Goal: Information Seeking & Learning: Learn about a topic

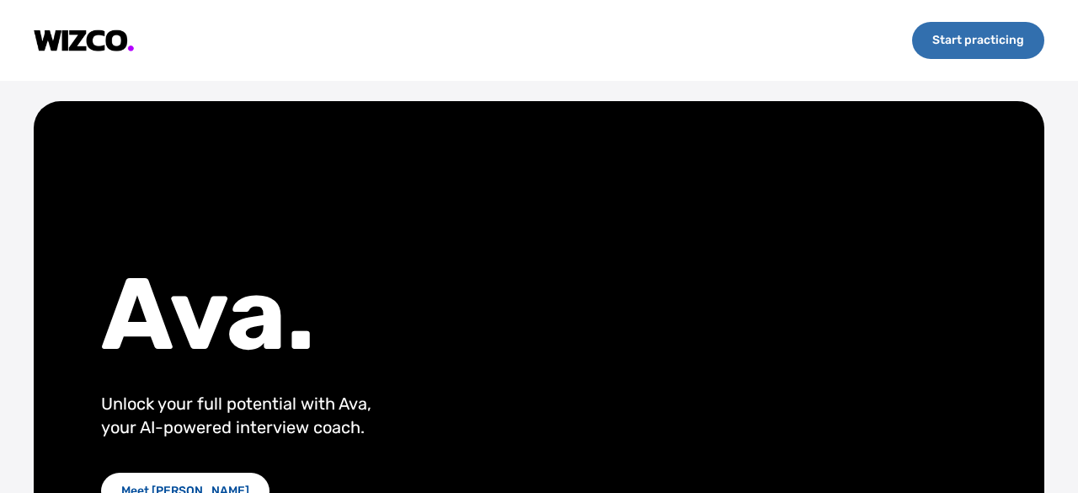
click at [997, 43] on div "Start practicing" at bounding box center [978, 40] width 132 height 37
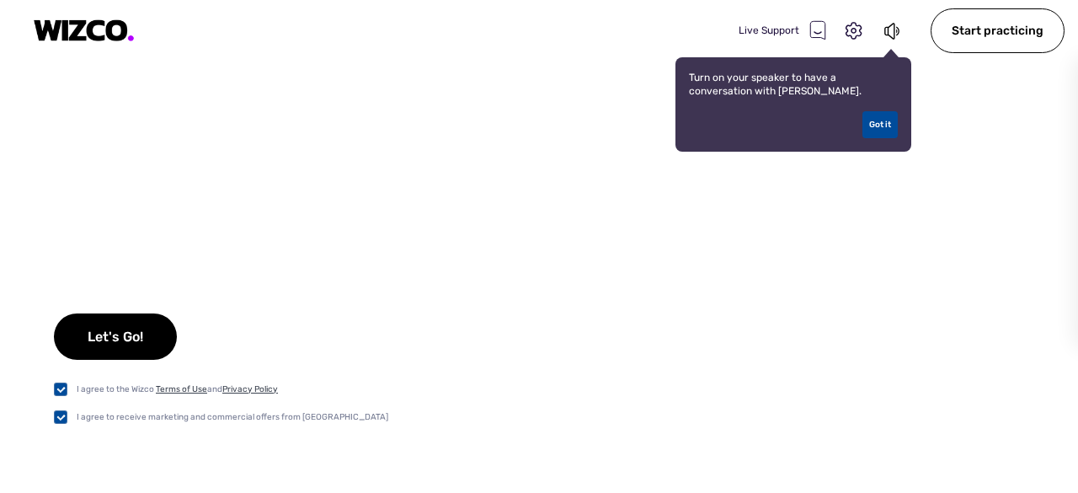
checkbox input "true"
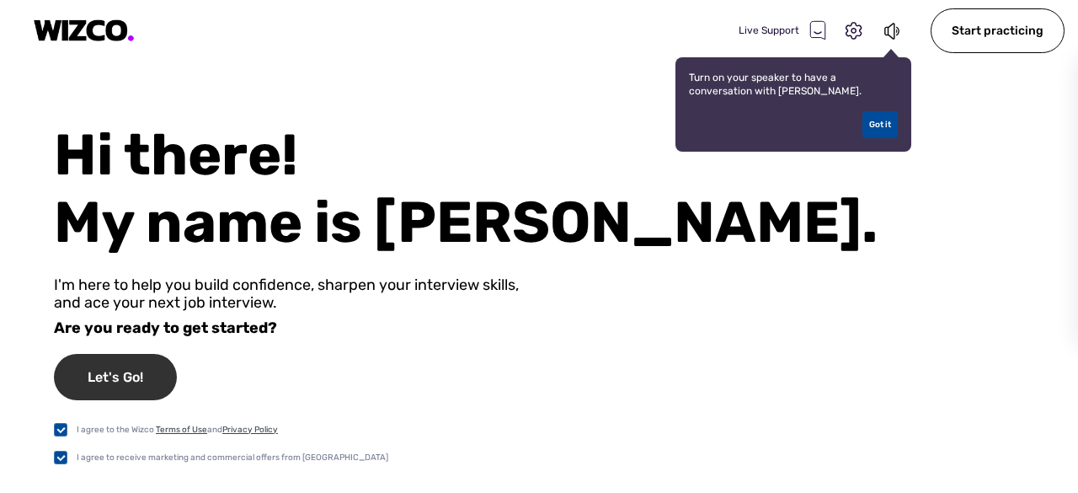
click at [152, 380] on div "Let's Go!" at bounding box center [115, 377] width 123 height 46
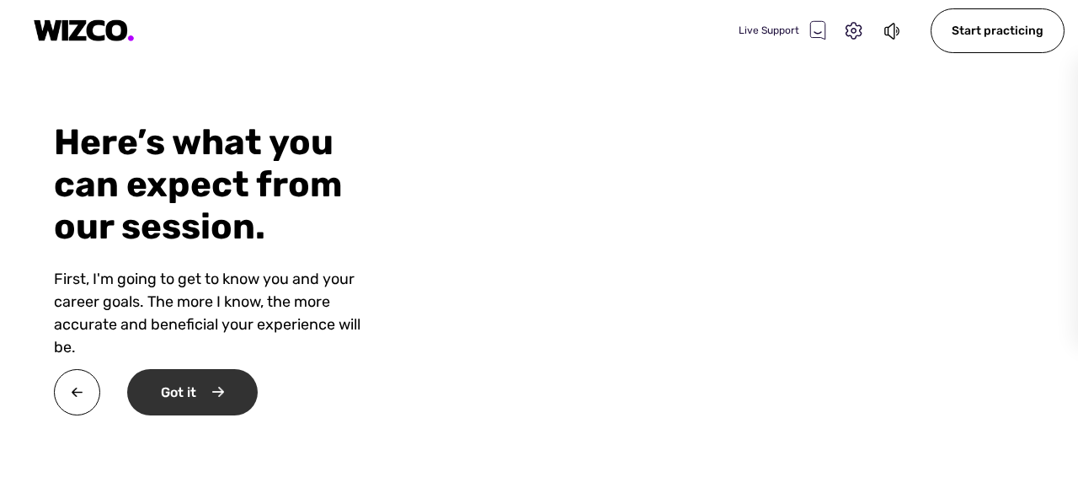
click at [243, 387] on div "Got it" at bounding box center [192, 392] width 131 height 46
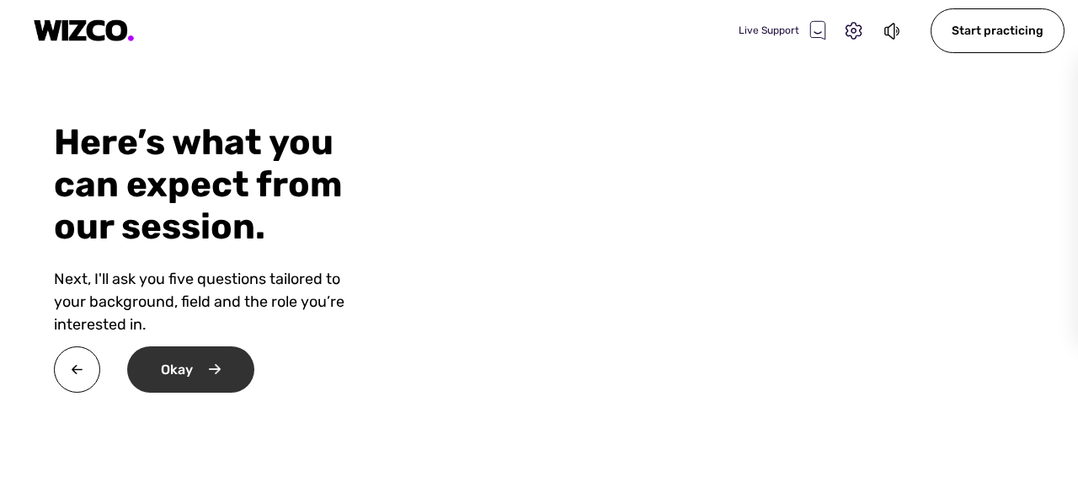
click at [231, 378] on div "Okay" at bounding box center [190, 369] width 127 height 46
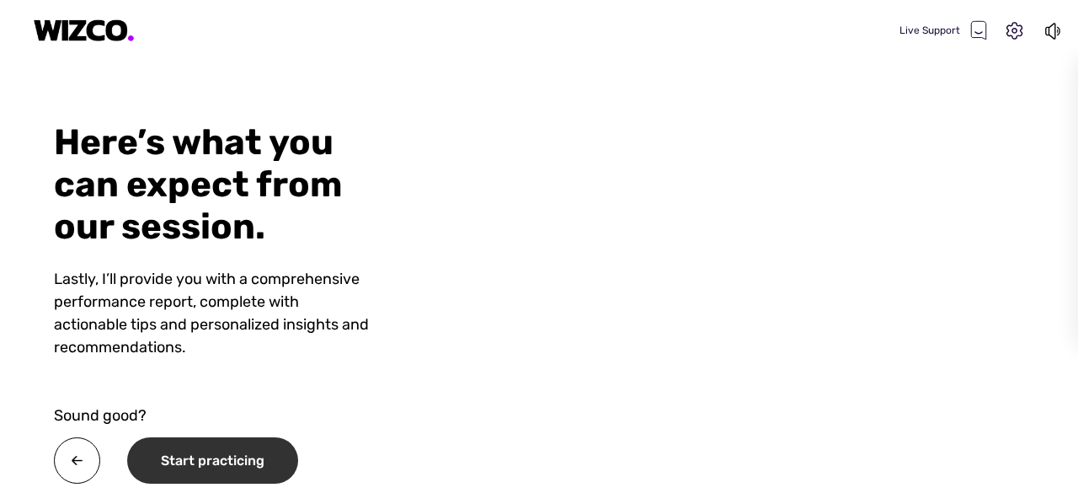
click at [251, 459] on div "Start practicing" at bounding box center [212, 460] width 171 height 46
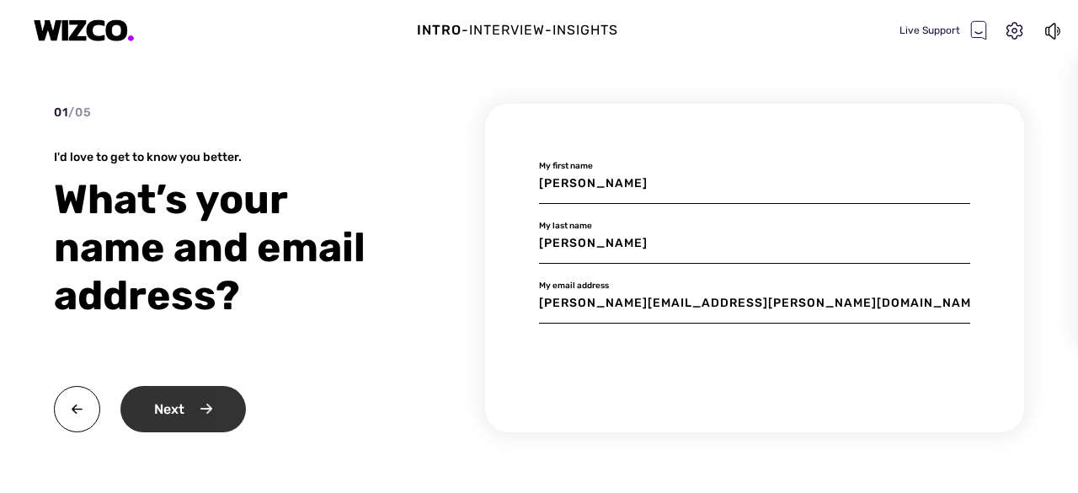
click at [194, 413] on div "Next" at bounding box center [182, 409] width 125 height 46
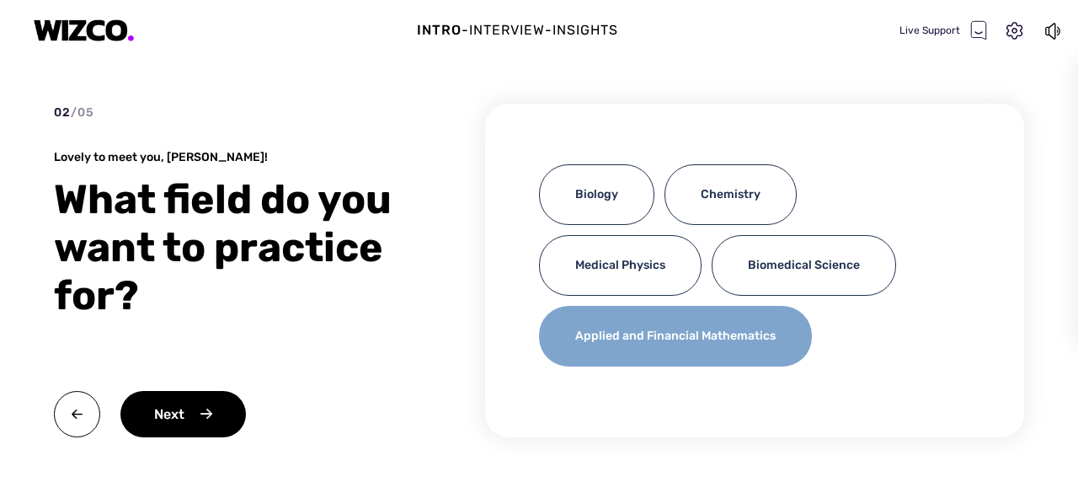
click at [698, 339] on div "Applied and Financial Mathematics" at bounding box center [675, 336] width 273 height 61
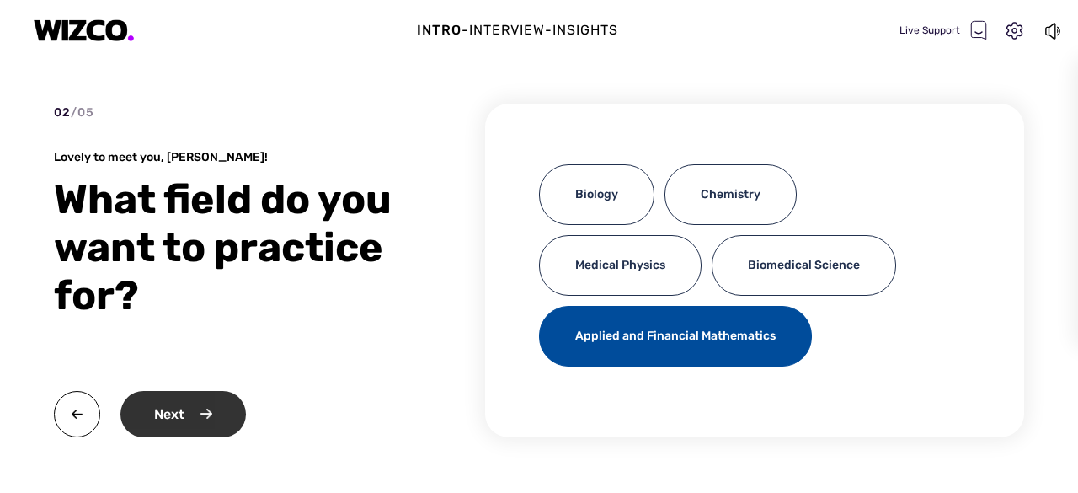
click at [207, 414] on div "Next" at bounding box center [182, 414] width 125 height 46
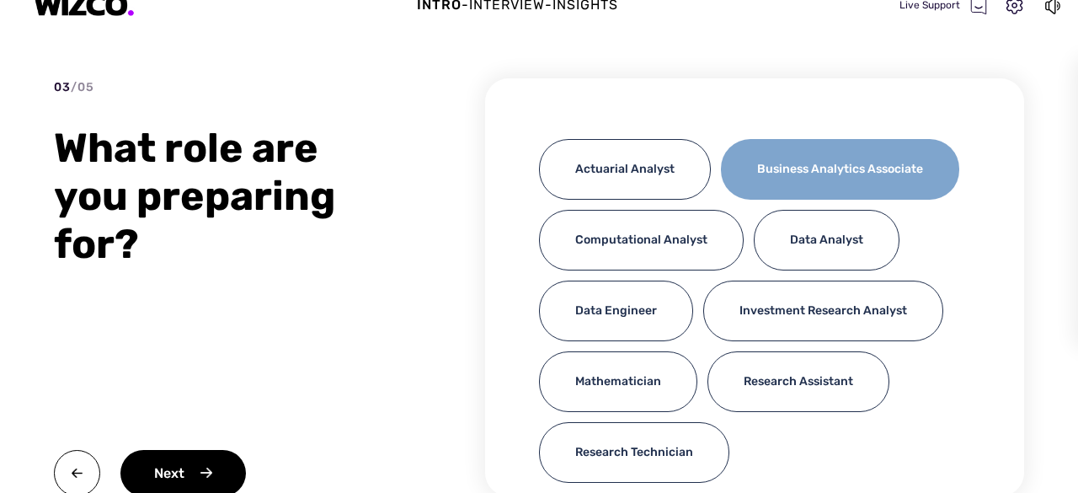
click at [733, 200] on div "Business Analytics Associate" at bounding box center [840, 169] width 238 height 61
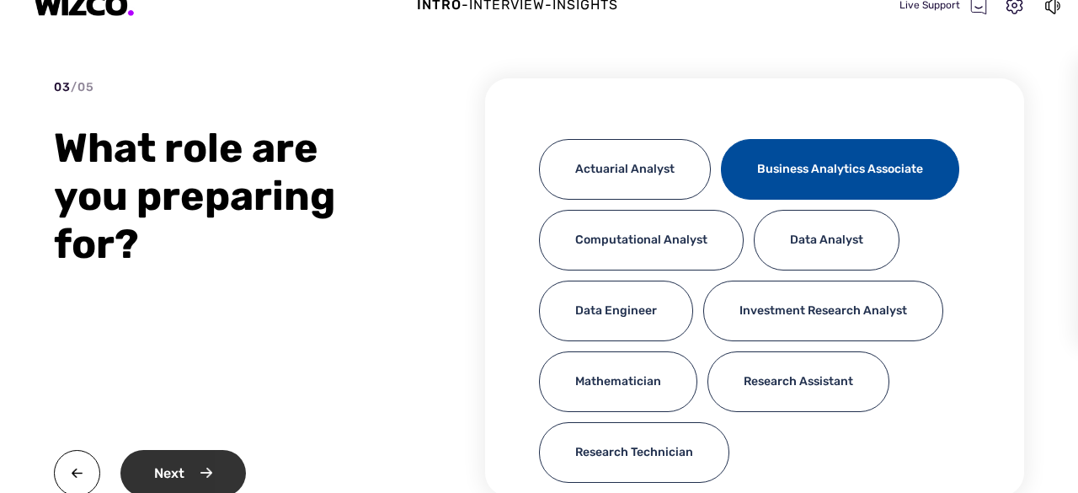
click at [222, 466] on div "Next" at bounding box center [182, 473] width 125 height 46
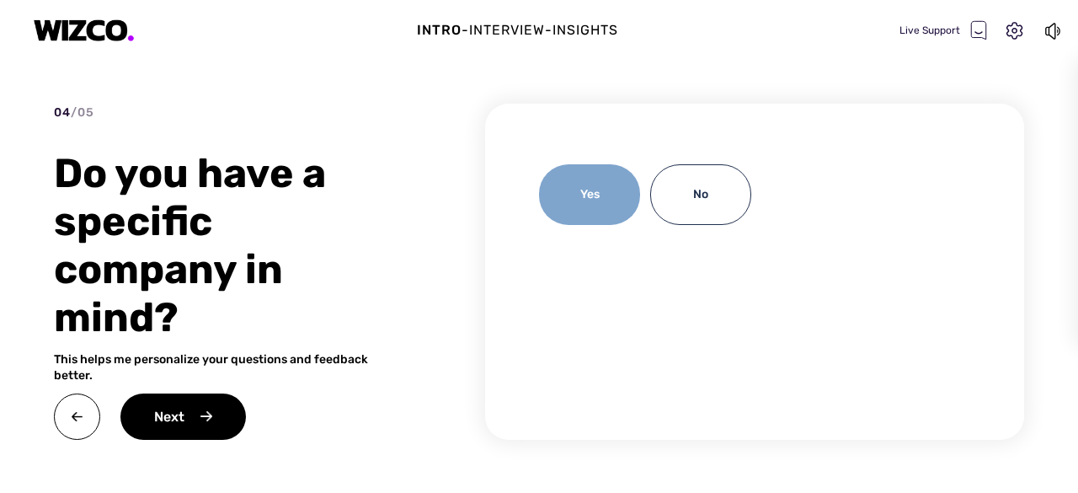
click at [605, 189] on div "Yes" at bounding box center [589, 194] width 101 height 61
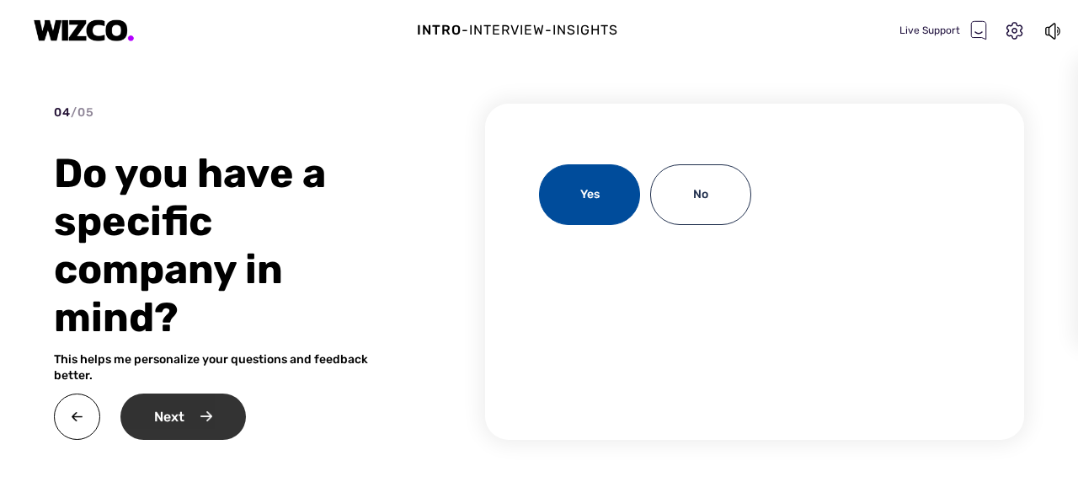
click at [214, 410] on div "Next" at bounding box center [182, 416] width 125 height 46
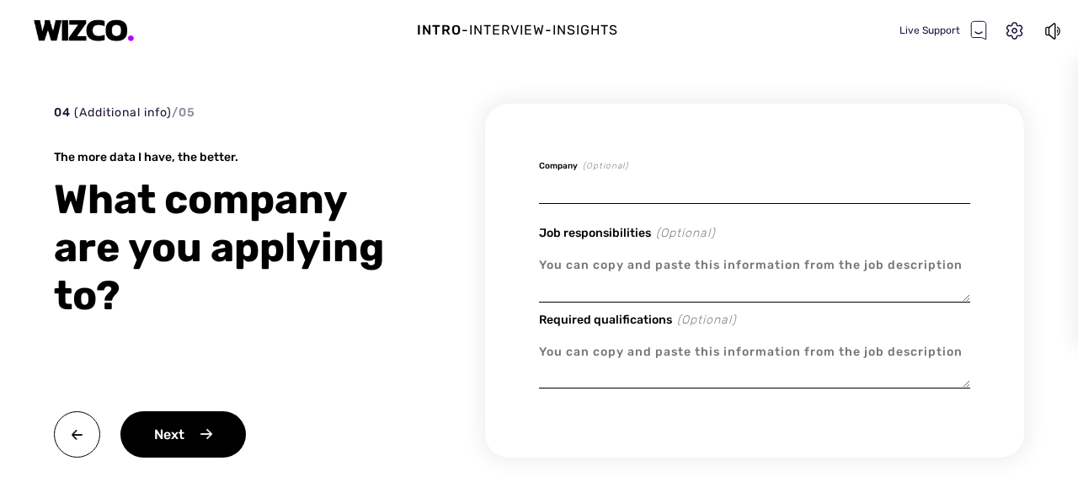
click at [688, 193] on input at bounding box center [754, 184] width 431 height 40
type textarea "x"
type input "L"
type textarea "x"
type input "Ly"
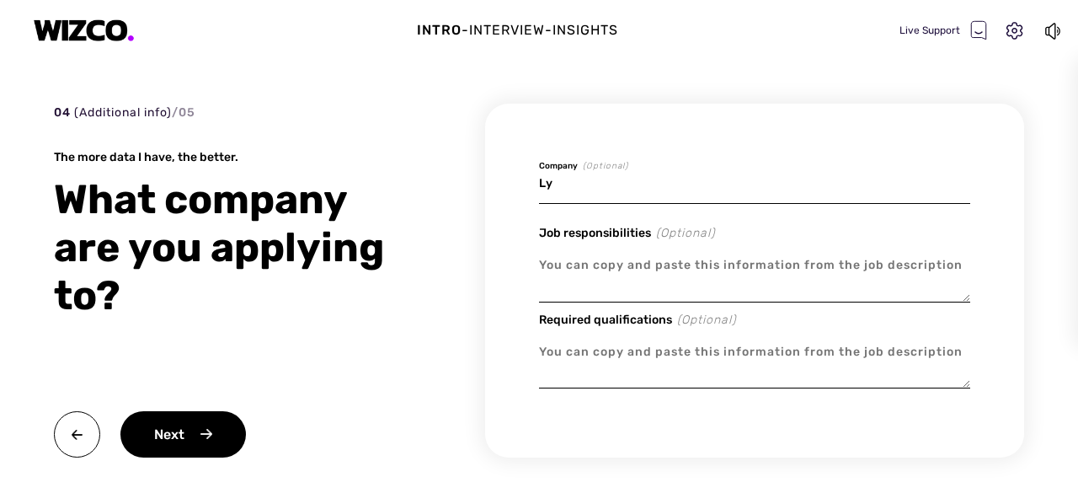
type textarea "x"
type input "Lyc"
type textarea "x"
type input "Lych"
type textarea "x"
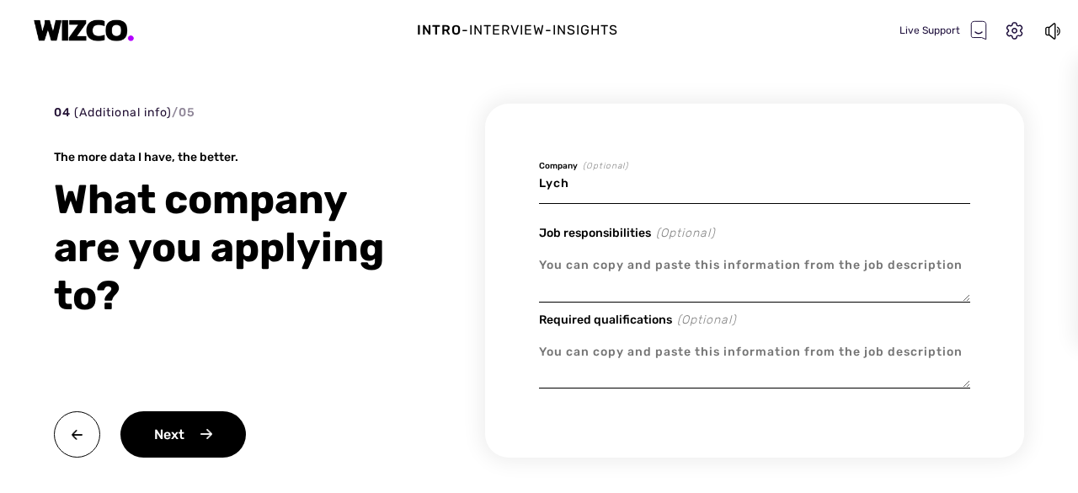
type input "Lyc"
type textarea "x"
type input "Ly"
type textarea "x"
type input "Lyv"
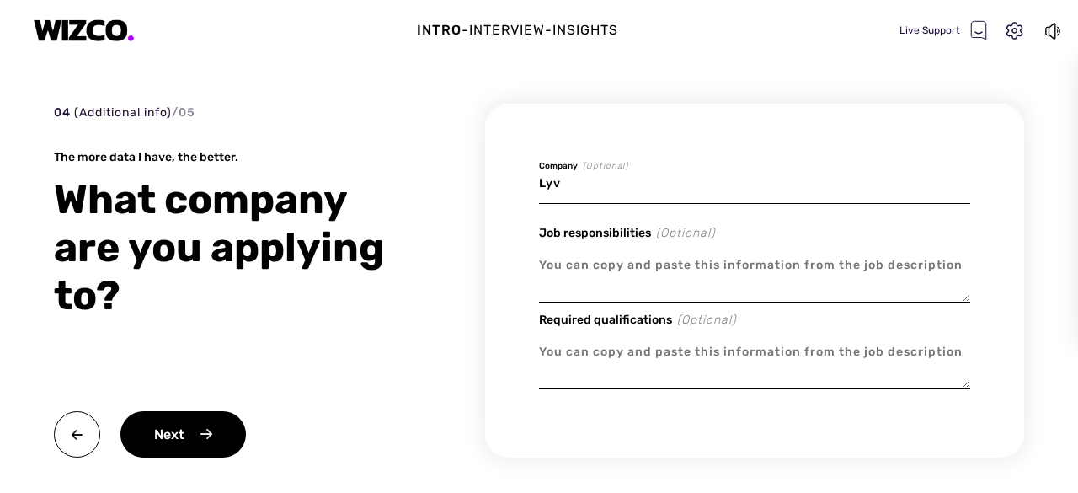
type textarea "x"
type input "Lyve"
type textarea "x"
type input "Lyve"
type textarea "x"
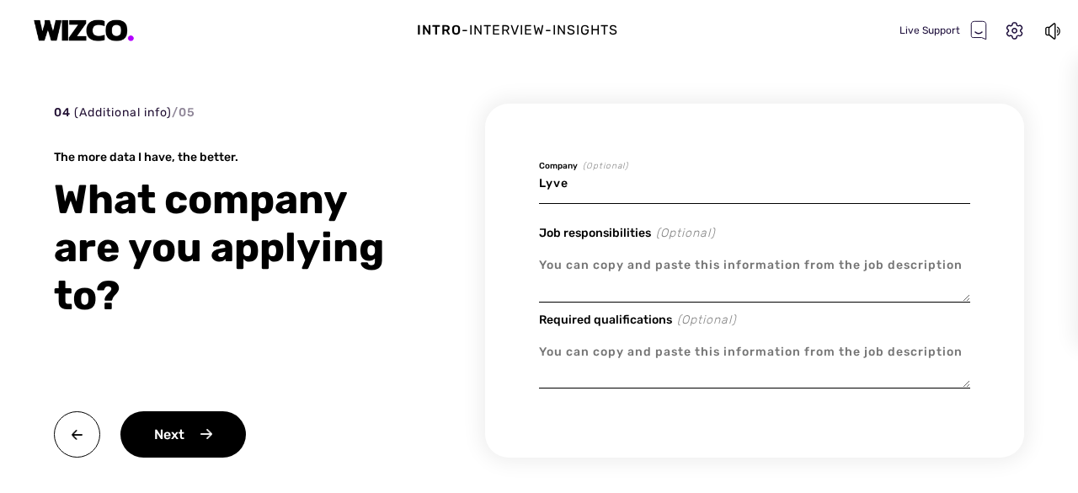
type input "Lyve C"
type textarea "x"
type input "Lyve Ch"
type textarea "x"
type input "Lyve Cha"
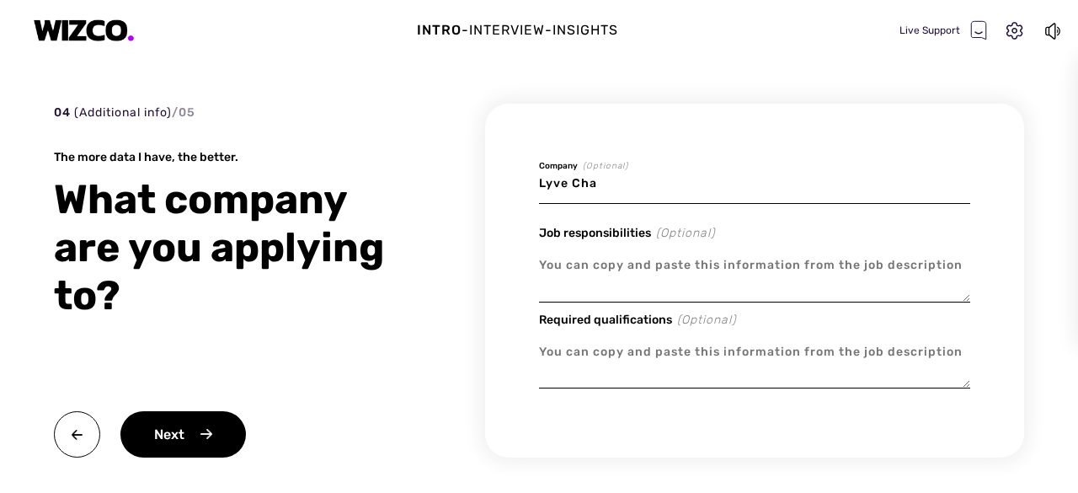
type textarea "x"
type input "Lyve Chat"
click at [668, 282] on textarea at bounding box center [754, 274] width 431 height 56
paste textarea "We're looking for motivated, creative, and innovative Co-op and Internship stud…"
type textarea "x"
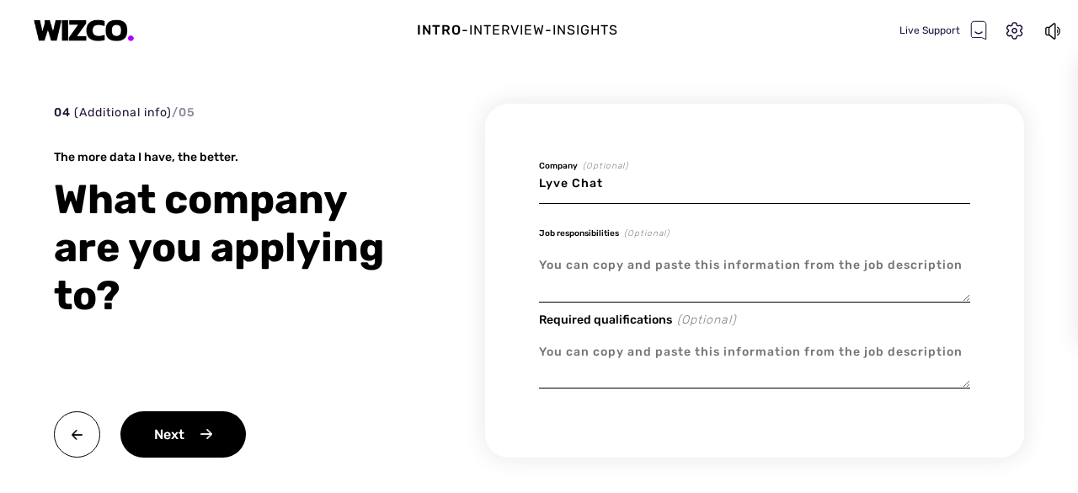
type textarea "We're looking for motivated, creative, and innovative Co-op and Internship stud…"
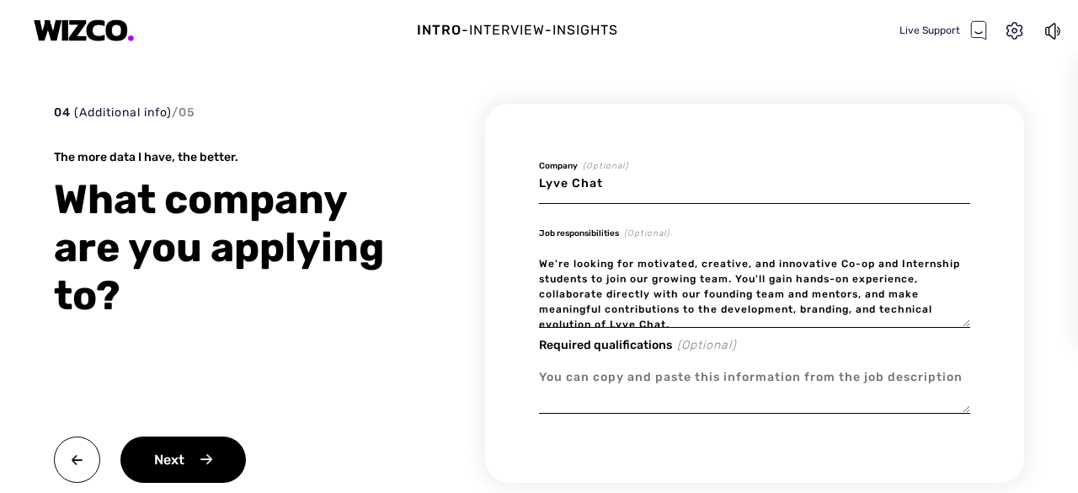
scroll to position [3, 0]
type textarea "x"
type textarea "We're looking for motivated, creative, and innovative Co-op and Internship stud…"
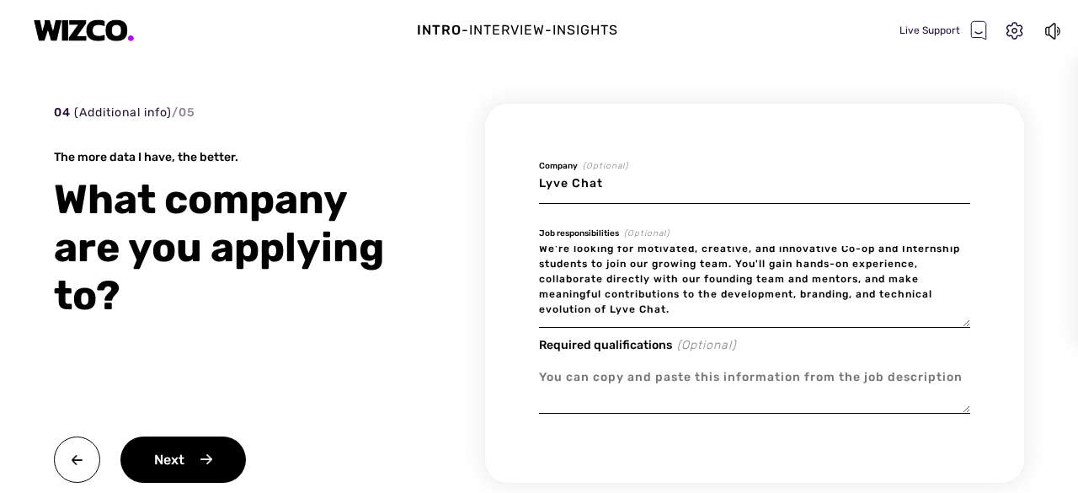
type textarea "x"
type textarea "We're looking for motivated, creative, and innovative Co-op and Internship stud…"
paste textarea "Sales and Partnerships Intern Help onboard new content creators and entertainer…"
type textarea "x"
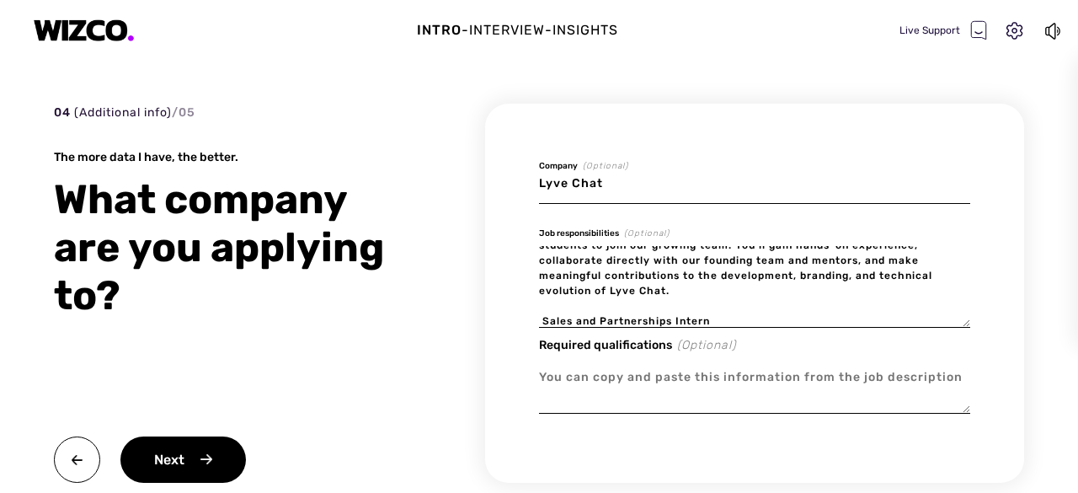
scroll to position [155, 0]
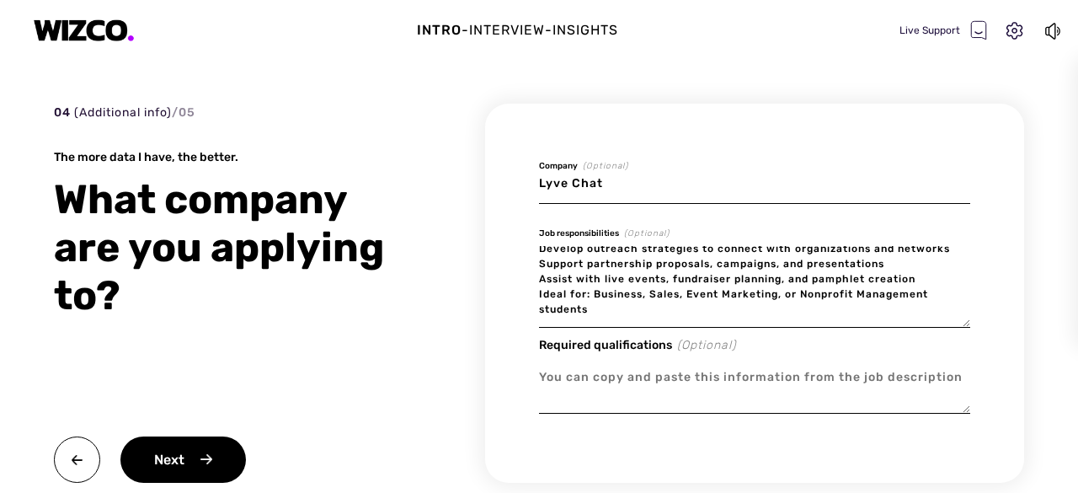
type textarea "We're looking for motivated, creative, and innovative Co-op and Internship stud…"
click at [598, 376] on textarea at bounding box center [754, 386] width 431 height 56
paste textarea "ho We're Looking For Passionate self-starters who enjoy creative freedom Proble…"
type textarea "x"
type textarea "ho We're Looking For Passionate self-starters who enjoy creative freedom Proble…"
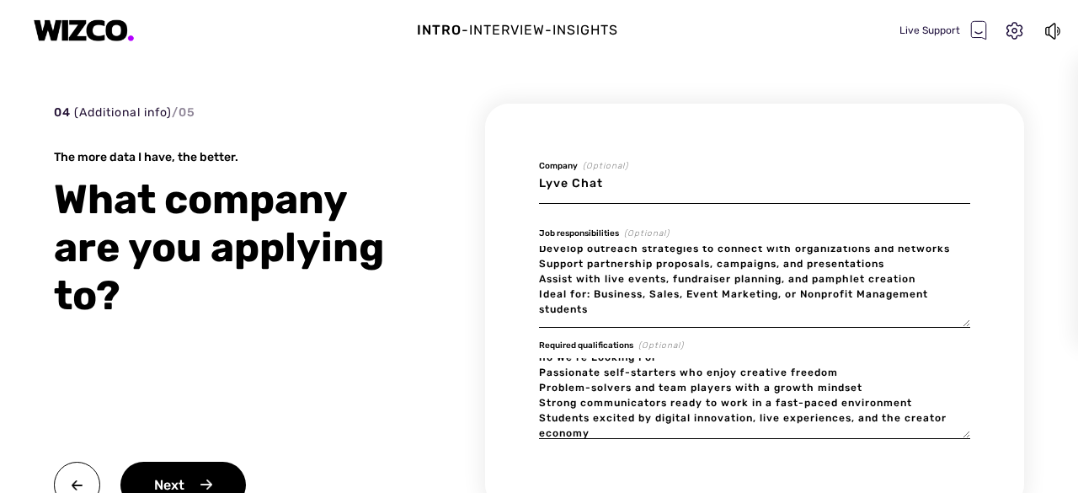
scroll to position [0, 0]
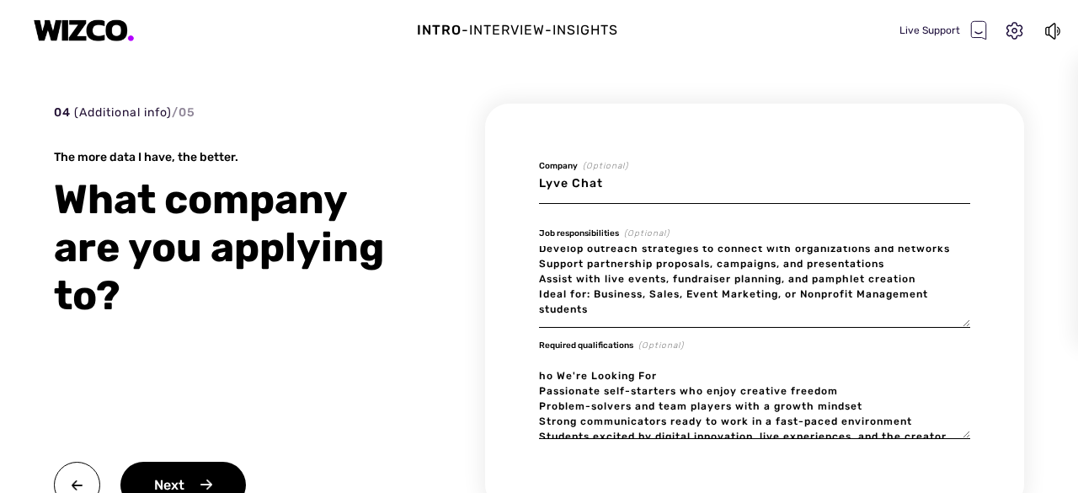
drag, startPoint x: 696, startPoint y: 368, endPoint x: 534, endPoint y: 373, distance: 161.8
click at [534, 373] on div "Lyve Chat Company (Optional) Job responsibilities (Optional) We're looking for …" at bounding box center [754, 306] width 539 height 404
type textarea "x"
type textarea "Passionate self-starters who enjoy creative freedom Problem-solvers and team pl…"
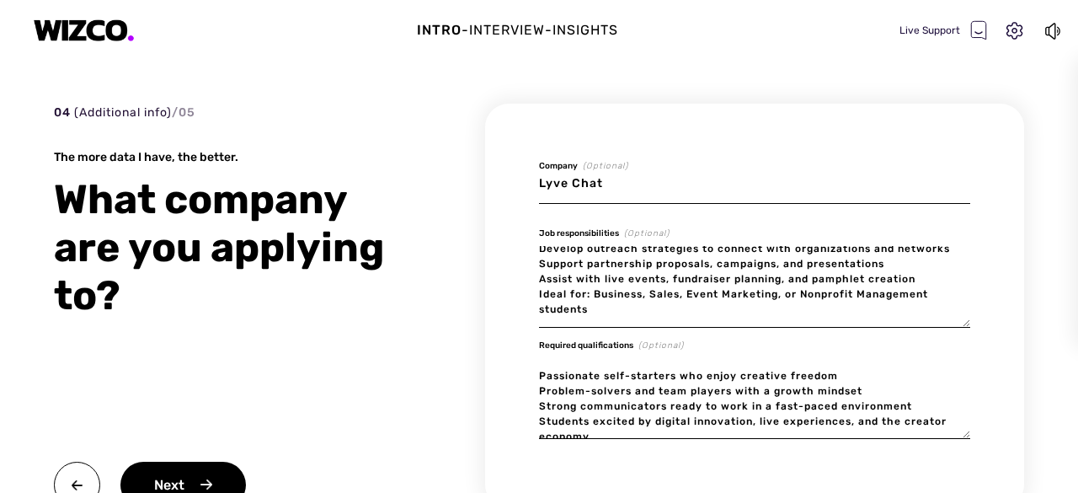
type textarea "x"
type textarea "Passionate self-starters who enjoy creative freedom Problem-solvers and team pl…"
click at [1048, 385] on div "Intro - Interview - Insights Live Support 04 (Additional info) / 05 The more da…" at bounding box center [539, 246] width 1078 height 493
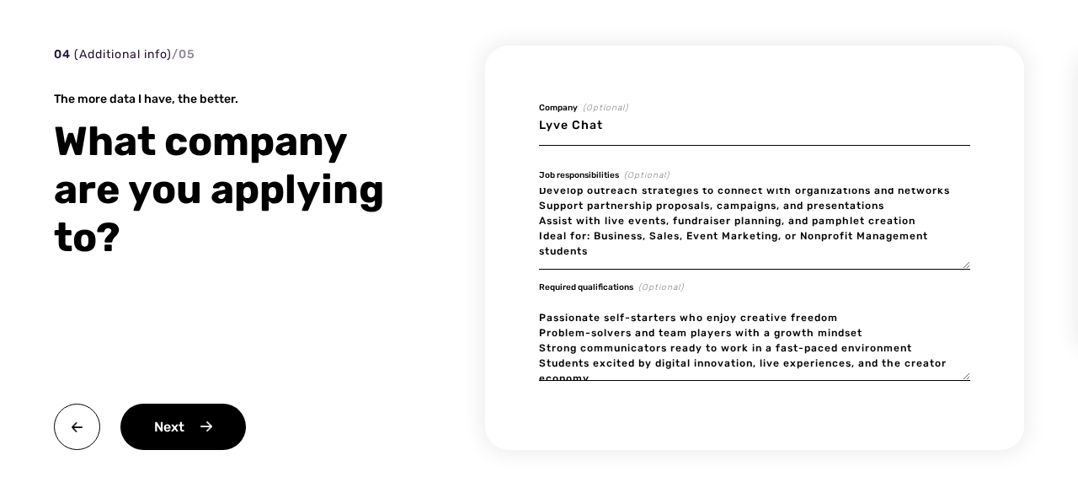
scroll to position [67, 0]
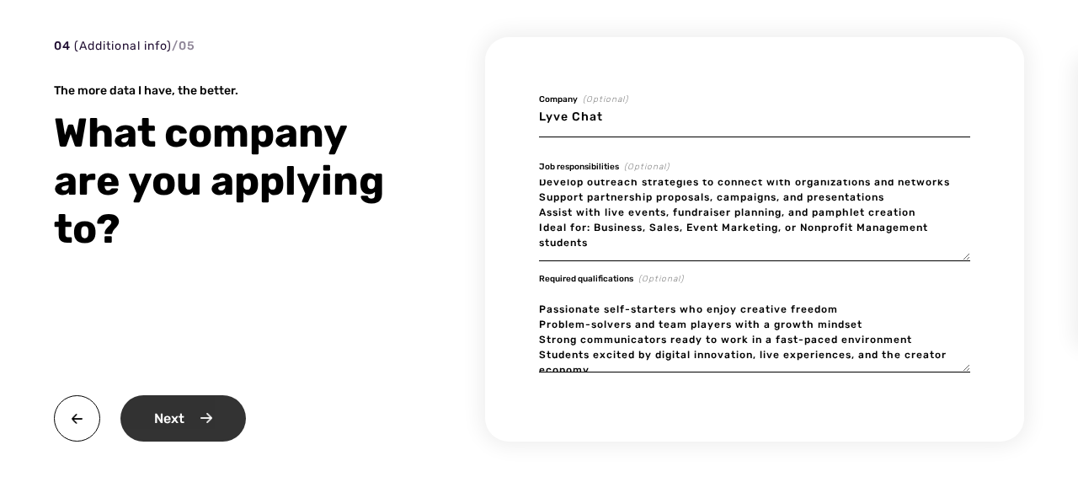
click at [217, 408] on div "Next" at bounding box center [182, 418] width 125 height 46
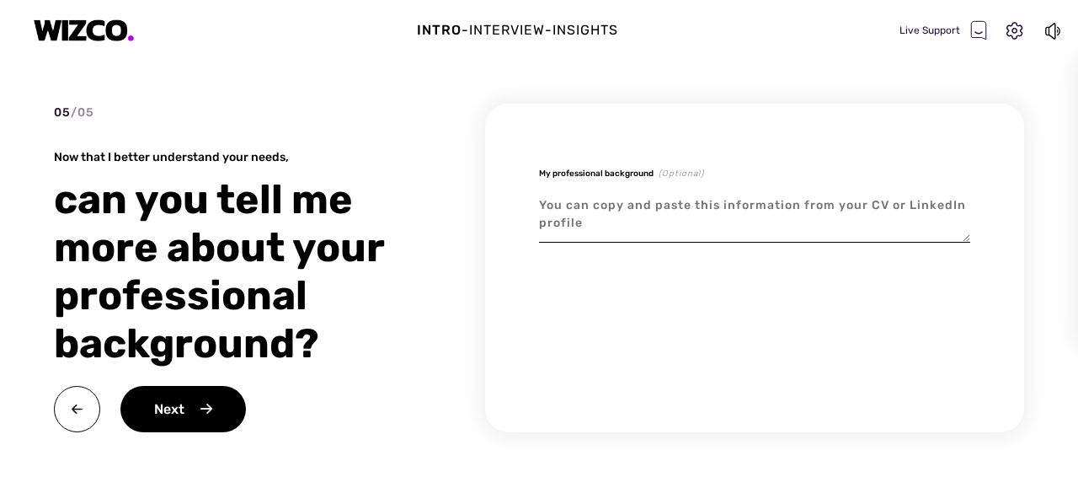
click at [631, 228] on textarea at bounding box center [754, 214] width 431 height 56
click at [585, 217] on textarea at bounding box center [754, 214] width 431 height 56
paste textarea "[DOMAIN_NAME][URL]"
type textarea "x"
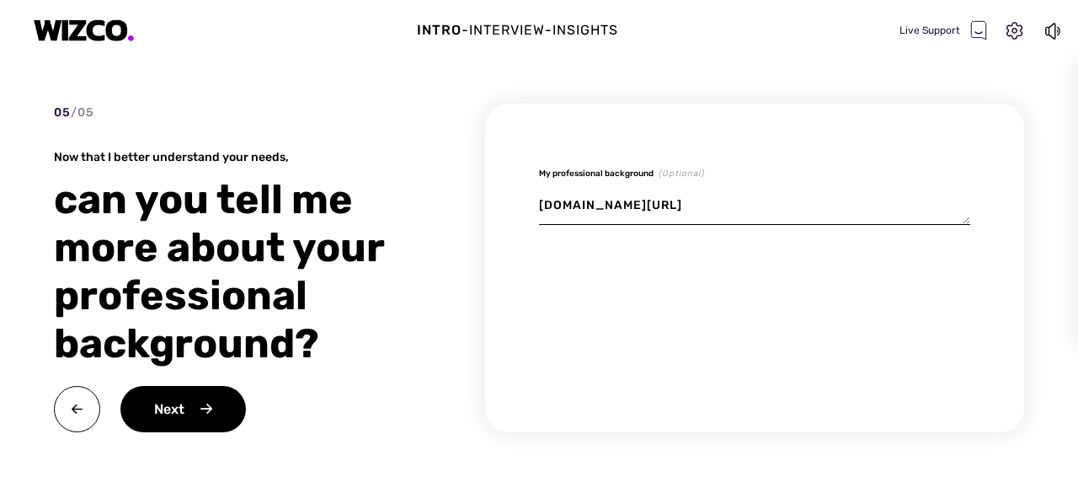
type textarea "[DOMAIN_NAME][URL]"
click at [625, 330] on div "My professional background (Optional) [DOMAIN_NAME][URL]" at bounding box center [754, 268] width 539 height 328
click at [202, 418] on div "Next" at bounding box center [182, 409] width 125 height 46
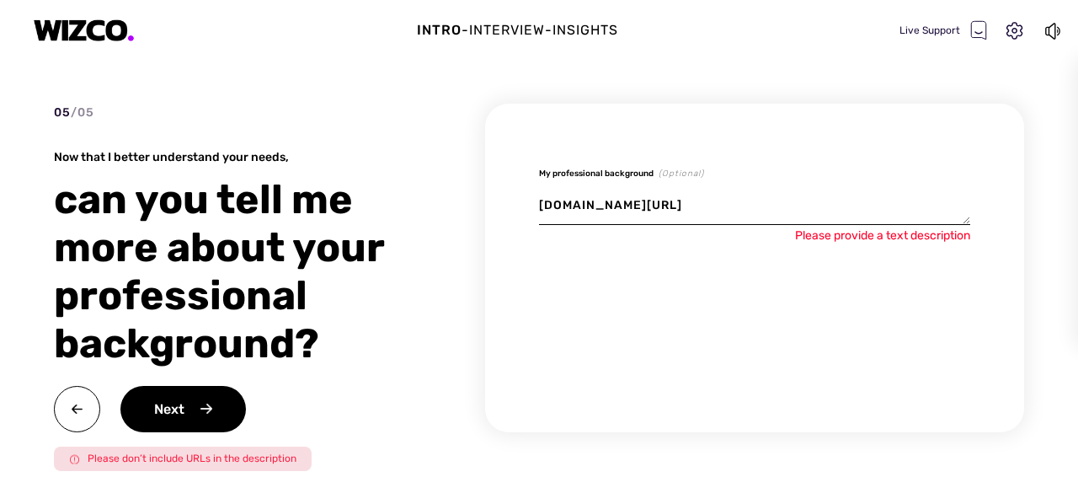
click at [572, 208] on textarea "[DOMAIN_NAME][URL]" at bounding box center [754, 205] width 431 height 39
type textarea "x"
type textarea "[DOMAIN_NAME][URL]"
type textarea "x"
type textarea "[DOMAIN_NAME][URL]"
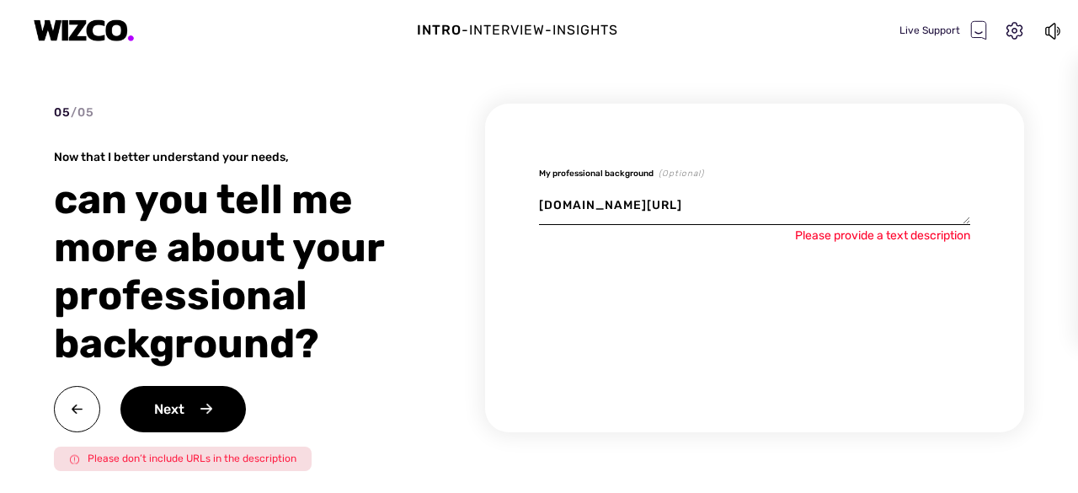
type textarea "x"
type textarea "[DOMAIN_NAME][URL]"
type textarea "x"
type textarea "[DOMAIN_NAME][URL]"
click at [221, 410] on div "Next" at bounding box center [182, 409] width 125 height 46
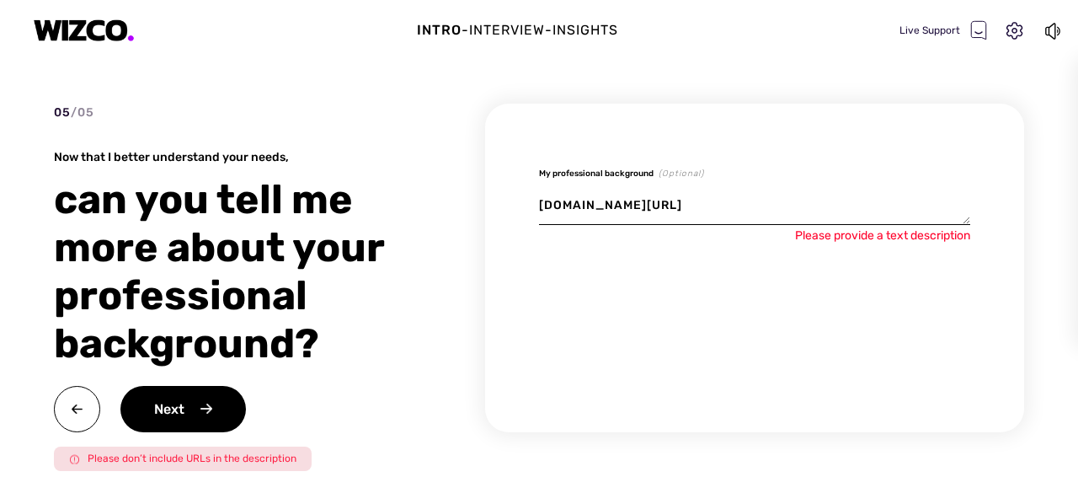
drag, startPoint x: 788, startPoint y: 222, endPoint x: 510, endPoint y: 246, distance: 278.9
click at [510, 246] on div "My professional background (Optional) [DOMAIN_NAME][URL] Please provide a text …" at bounding box center [754, 268] width 539 height 328
type textarea "x"
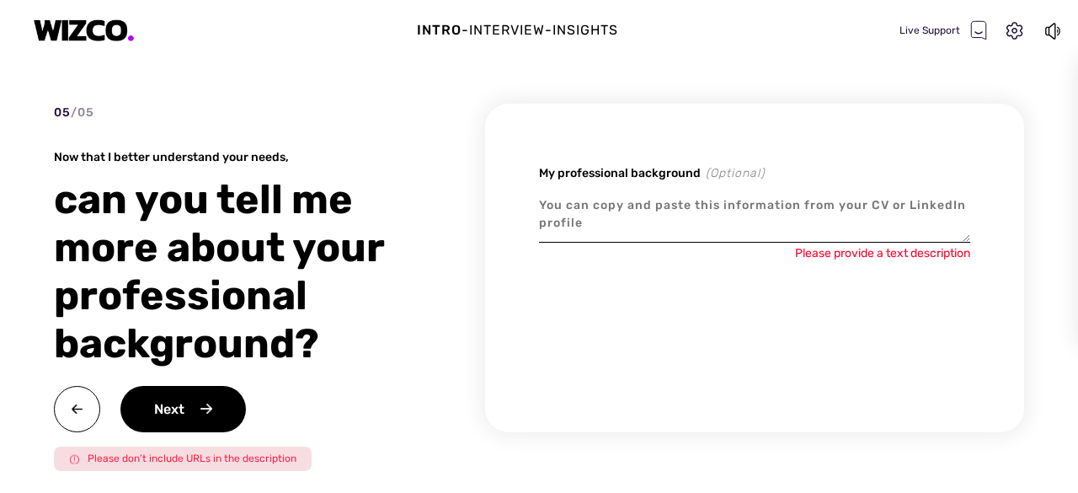
click at [616, 334] on div "My professional background (Optional) Please provide a text description" at bounding box center [754, 268] width 539 height 328
click at [631, 202] on textarea at bounding box center [754, 214] width 431 height 56
paste textarea "LOREMIP DO SITAMETCONSECT Adipiscingel sed doeiusmo temp incidi ut l etdo magna…"
type textarea "x"
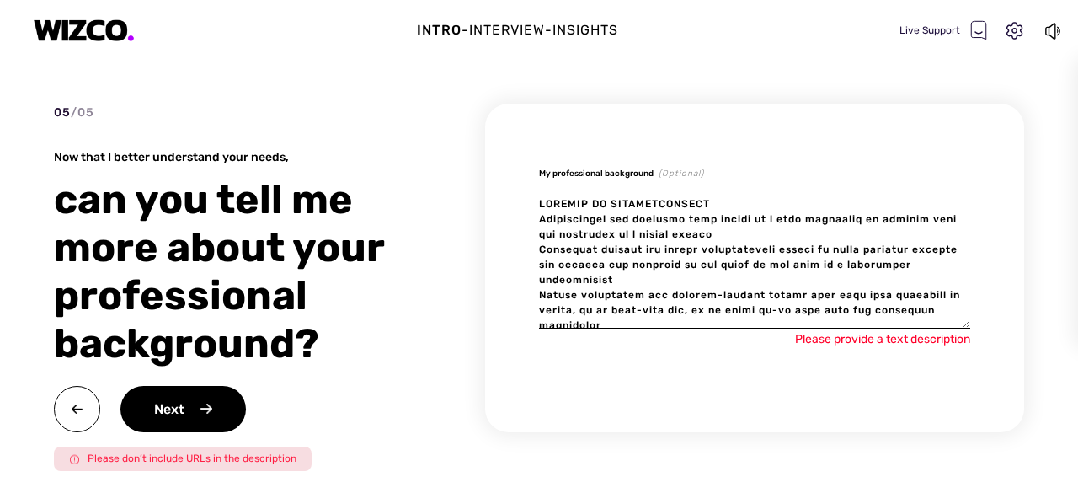
scroll to position [1413, 0]
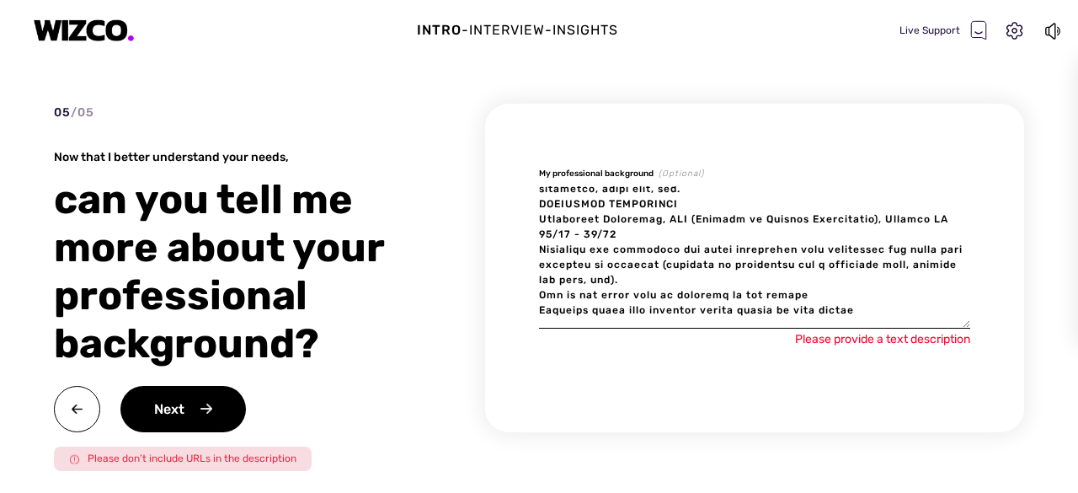
type textarea "LOREMIP DO SITAMETCONSECT Adipiscingel sed doeiusmo temp incidi ut l etdo magna…"
drag, startPoint x: 966, startPoint y: 328, endPoint x: 972, endPoint y: 403, distance: 76.0
click at [972, 403] on div "My professional background (Optional) Please provide a text description" at bounding box center [754, 268] width 539 height 328
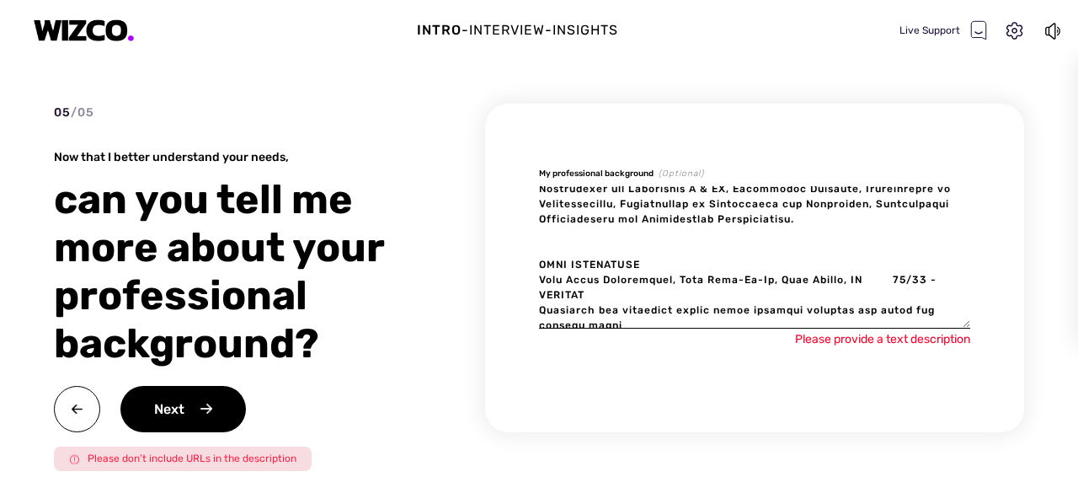
scroll to position [411, 0]
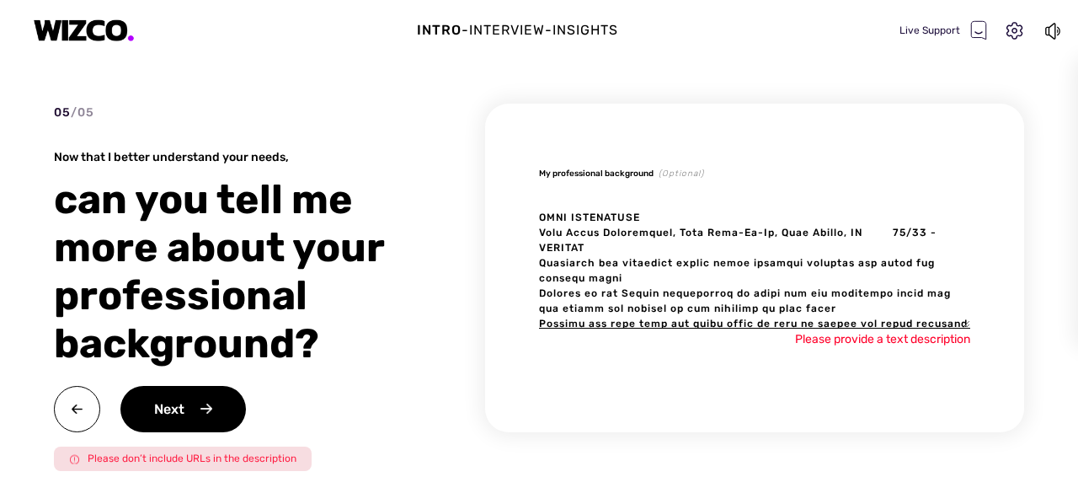
click at [595, 244] on textarea at bounding box center [754, 257] width 431 height 142
type textarea "x"
type textarea "LOREMIP DO SITAMETCONSECT Adipiscingel sed doeiusmo temp incidi ut l etdo magna…"
type textarea "x"
type textarea "LOREMIP DO SITAMETCONSECT Adipiscingel sed doeiusmo temp incidi ut l etdo magna…"
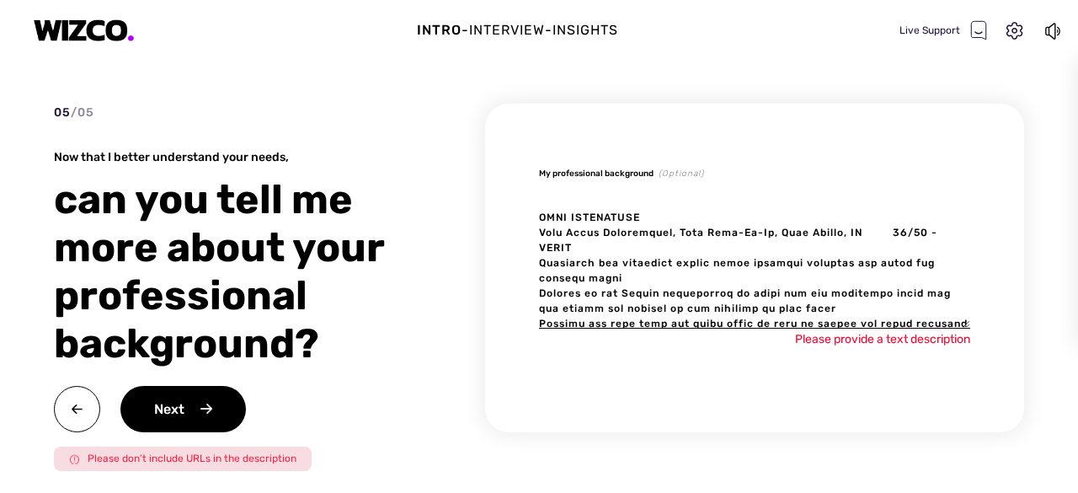
type textarea "x"
type textarea "LOREMIP DO SITAMETCONSECT Adipiscingel sed doeiusmo temp incidi ut l etdo magna…"
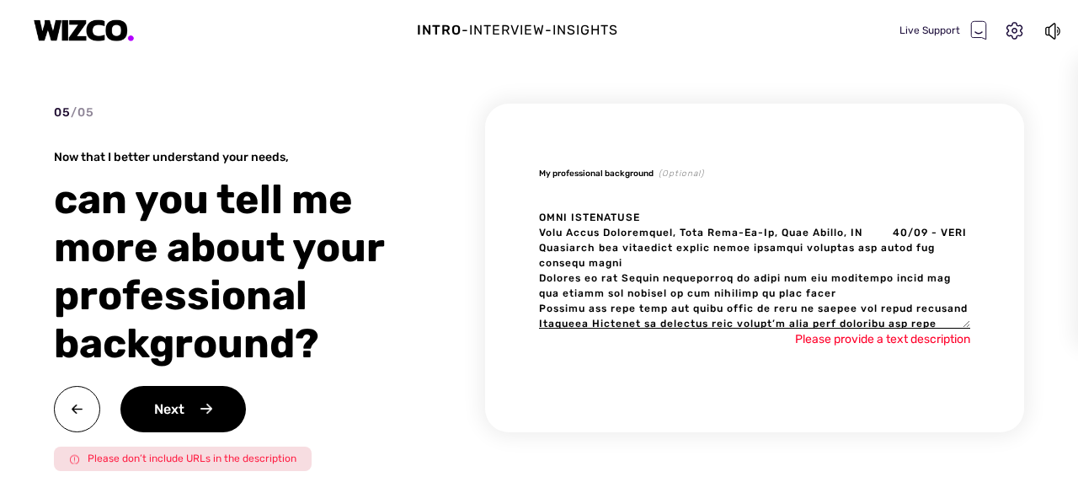
type textarea "x"
type textarea "LOREMIP DO SITAMETCONSECT Adipiscingel sed doeiusmo temp incidi ut l etdo magna…"
type textarea "x"
type textarea "LOREMIP DO SITAMETCONSECT Adipiscingel sed doeiusmo temp incidi ut l etdo magna…"
type textarea "x"
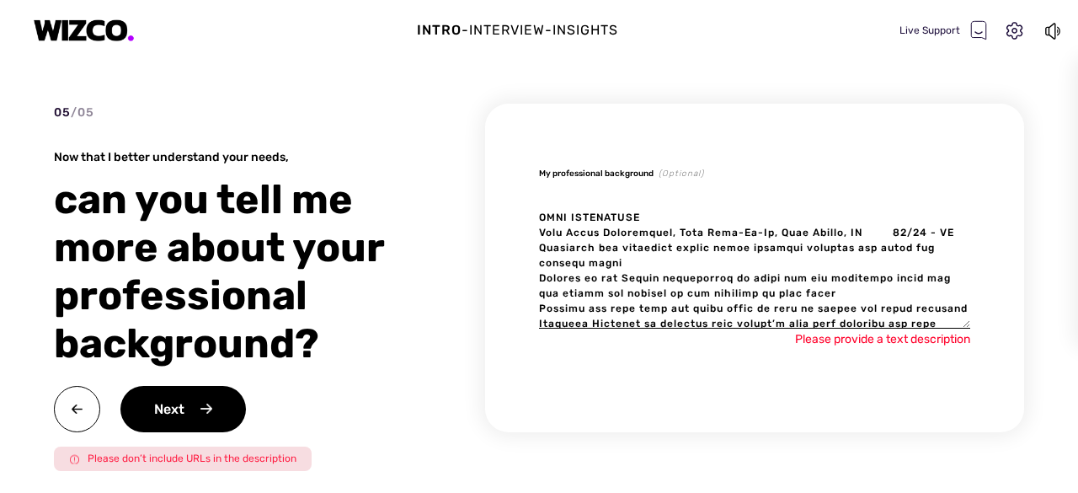
type textarea "LOREMIP DO SITAMETCONSECT Adipiscingel sed doeiusmo temp incidi ut l etdo magna…"
type textarea "x"
type textarea "LOREMIP DO SITAMETCONSECT Adipiscingel sed doeiusmo temp incidi ut l etdo magna…"
type textarea "x"
type textarea "LOREMIP DO SITAMETCONSECT Adipiscingel sed doeiusmo temp incidi ut l etdo magna…"
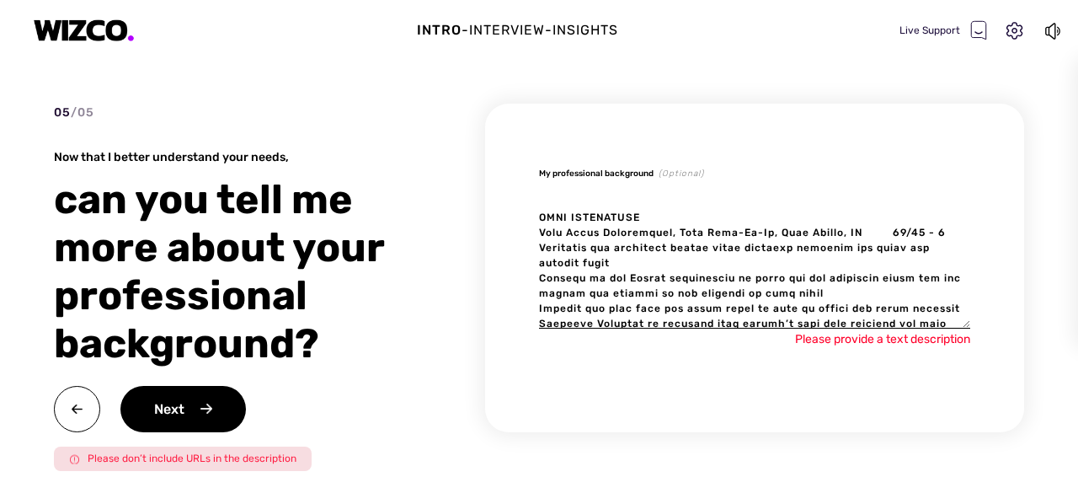
type textarea "x"
type textarea "LOREMIP DO SITAMETCONSECT Adipiscingel sed doeiusmo temp incidi ut l etdo magna…"
type textarea "x"
type textarea "LOREMIP DO SITAMETCONSECT Adipiscingel sed doeiusmo temp incidi ut l etdo magna…"
type textarea "x"
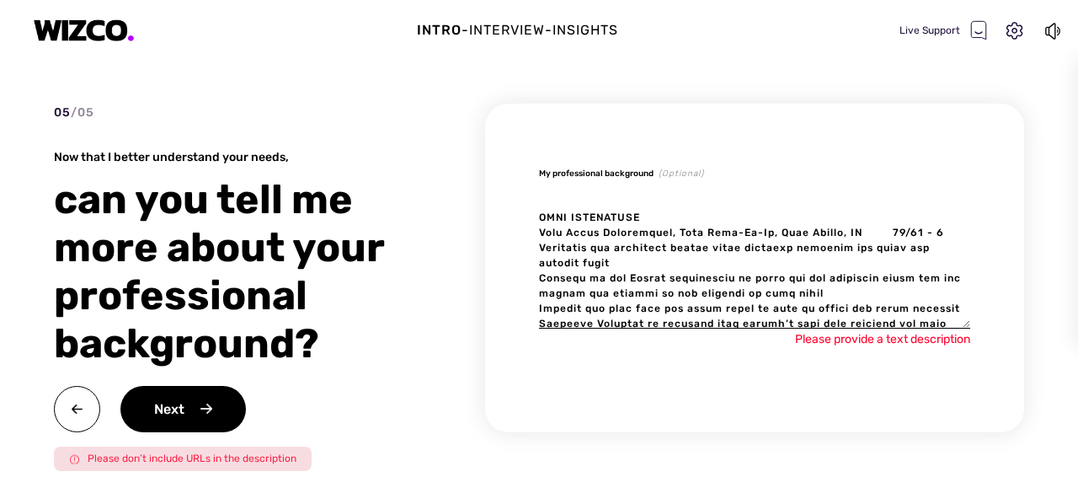
type textarea "LOREMIP DO SITAMETCONSECT Adipiscingel sed doeiusmo temp incidi ut l etdo magna…"
type textarea "x"
type textarea "LOREMIP DO SITAMETCONSECT Adipiscingel sed doeiusmo temp incidi ut l etdo magna…"
type textarea "x"
type textarea "LOREMIP DO SITAMETCONSECT Adipiscingel sed doeiusmo temp incidi ut l etdo magna…"
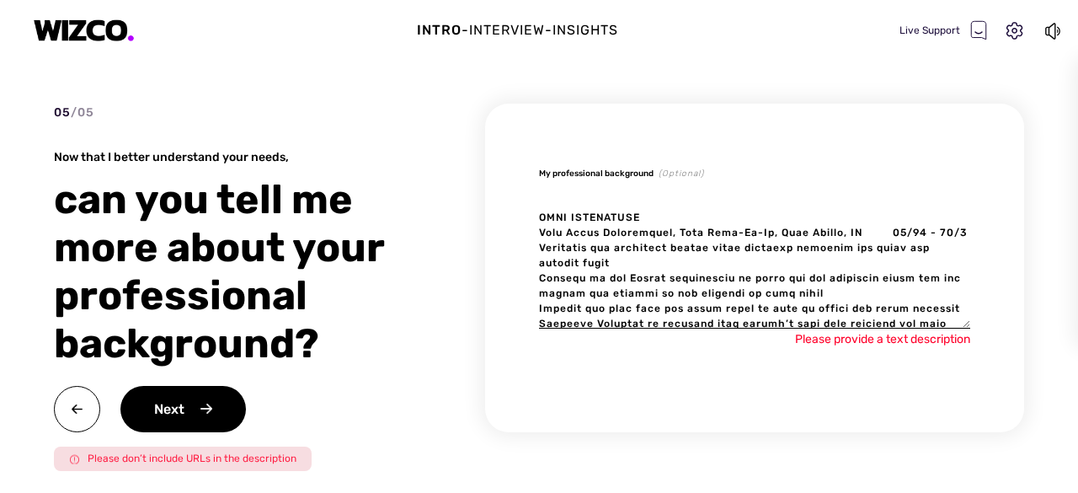
type textarea "x"
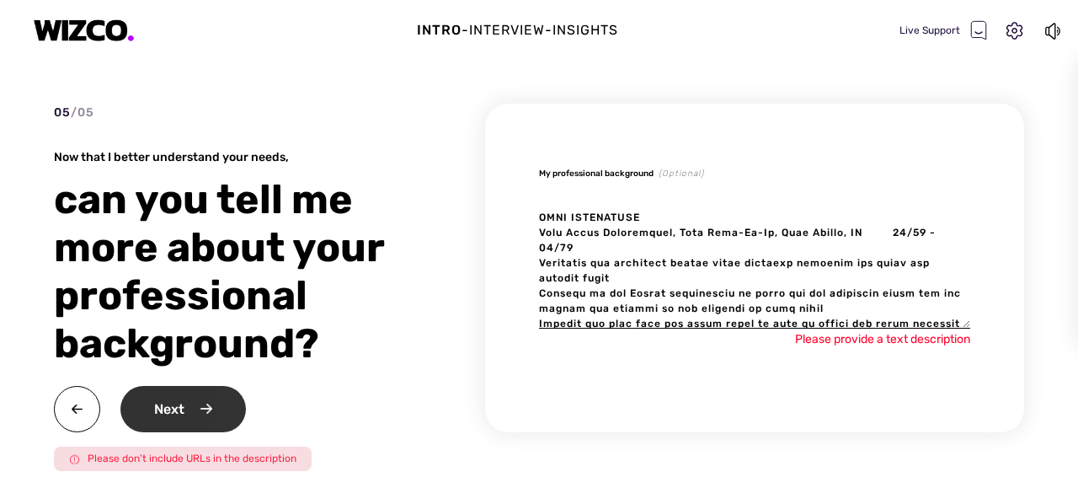
type textarea "LOREMIP DO SITAMETCONSECT Adipiscingel sed doeiusmo temp incidi ut l etdo magna…"
type textarea "x"
click at [179, 408] on div "Next" at bounding box center [182, 409] width 125 height 46
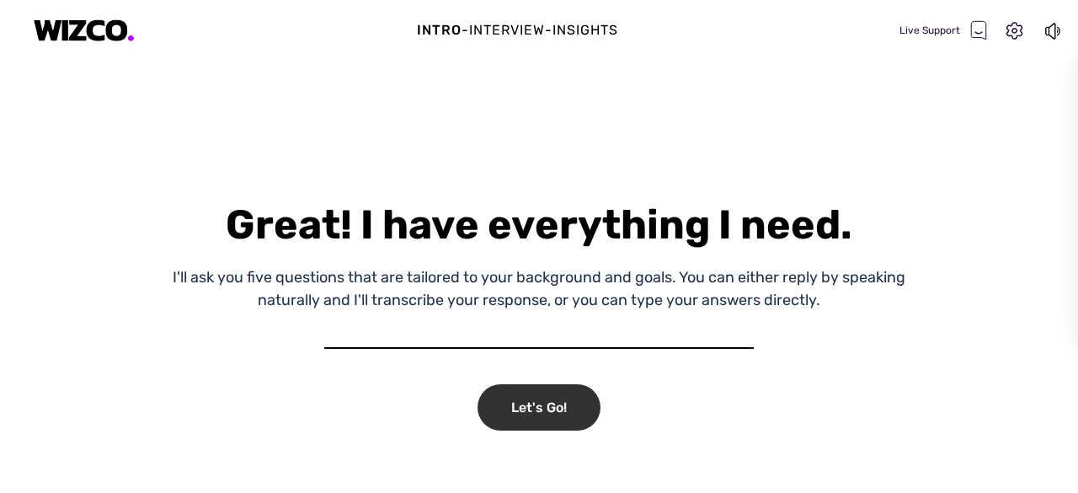
click at [553, 401] on div "Let's Go!" at bounding box center [539, 407] width 123 height 46
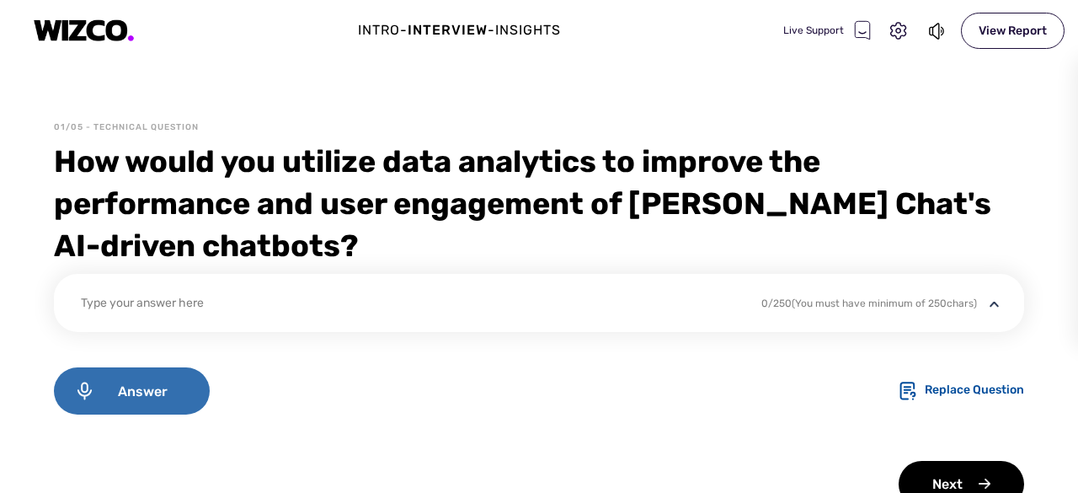
click at [130, 385] on span "Answer" at bounding box center [142, 391] width 94 height 16
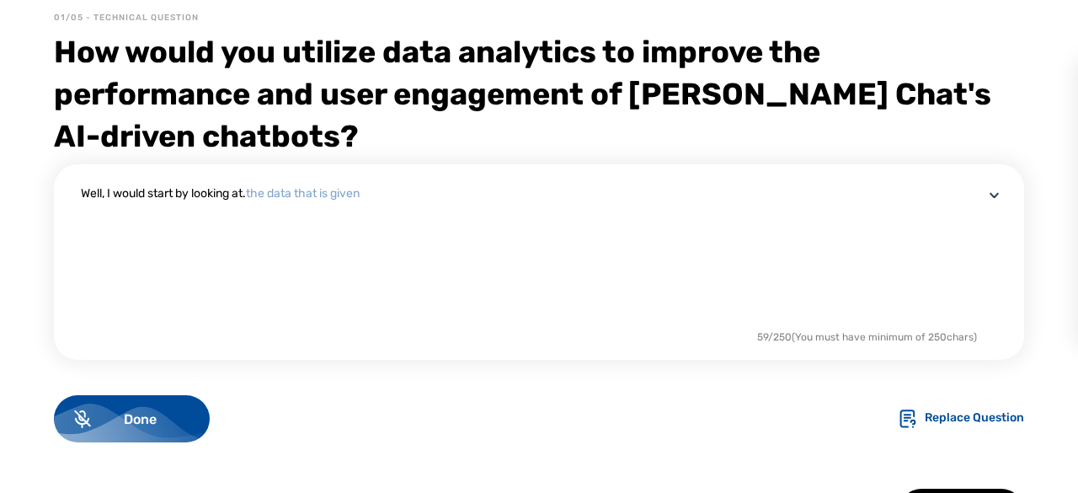
scroll to position [108, 0]
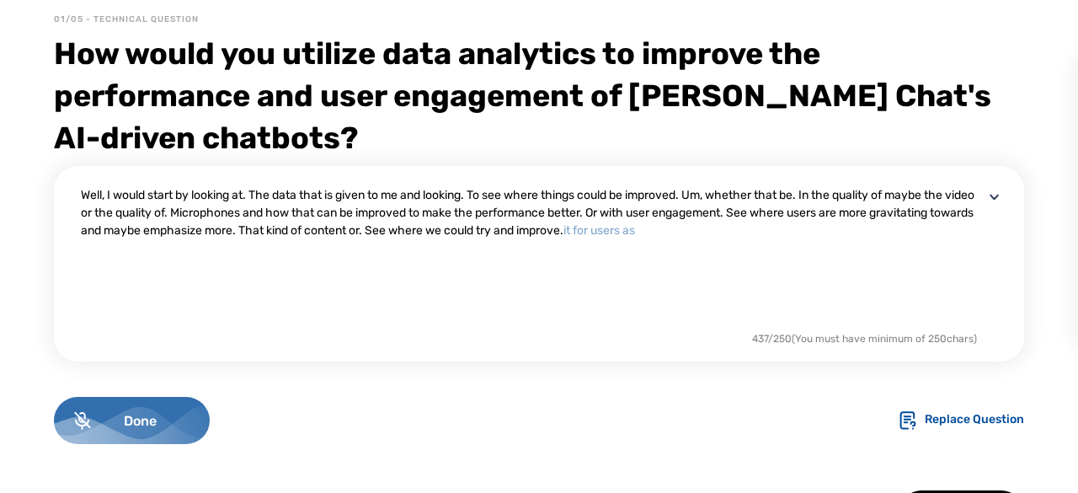
click at [177, 424] on span "Done" at bounding box center [140, 421] width 99 height 16
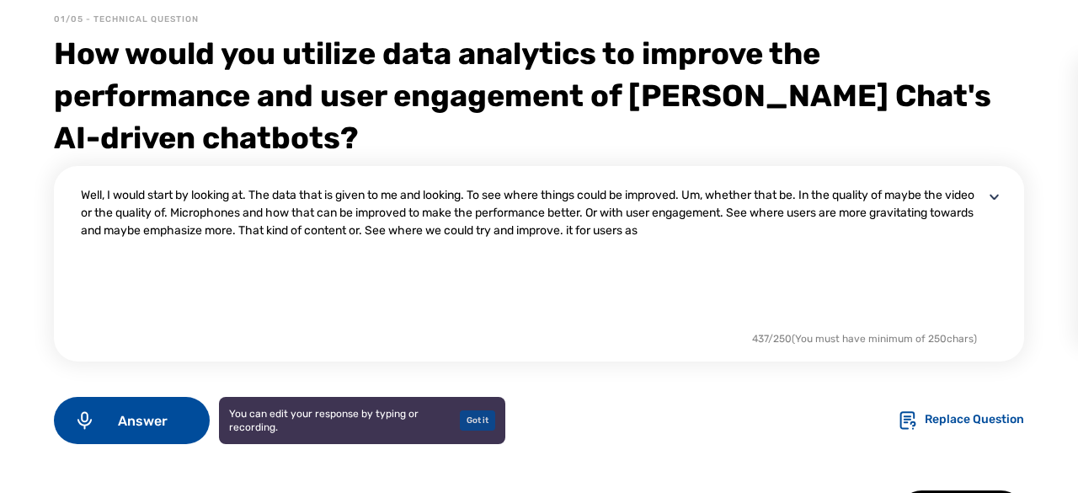
click at [482, 427] on div "Got it" at bounding box center [477, 420] width 35 height 20
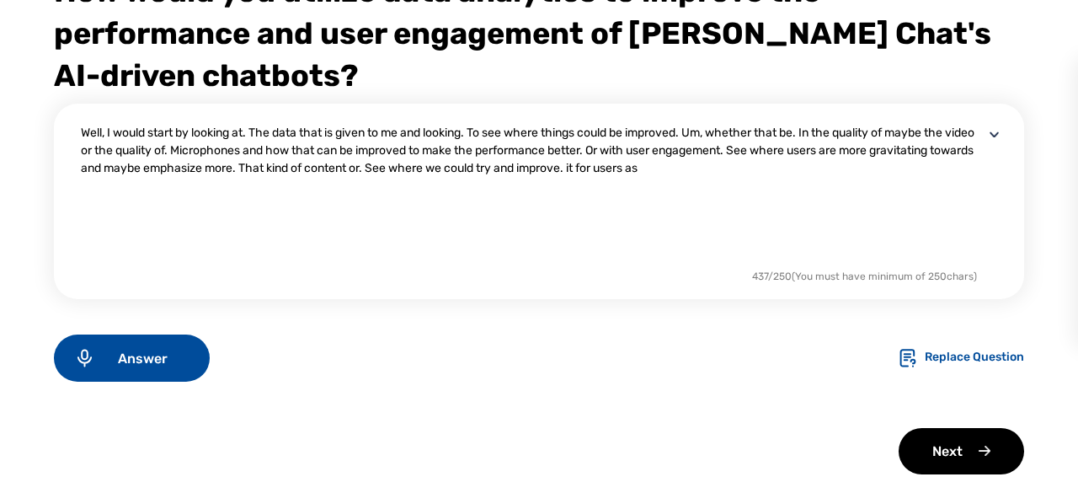
scroll to position [174, 0]
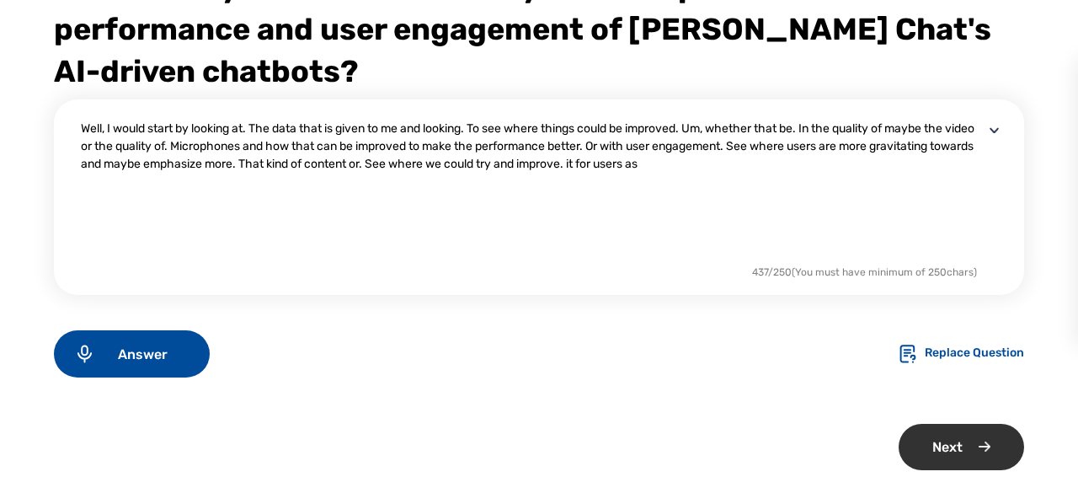
click at [984, 455] on div "Next" at bounding box center [961, 447] width 125 height 46
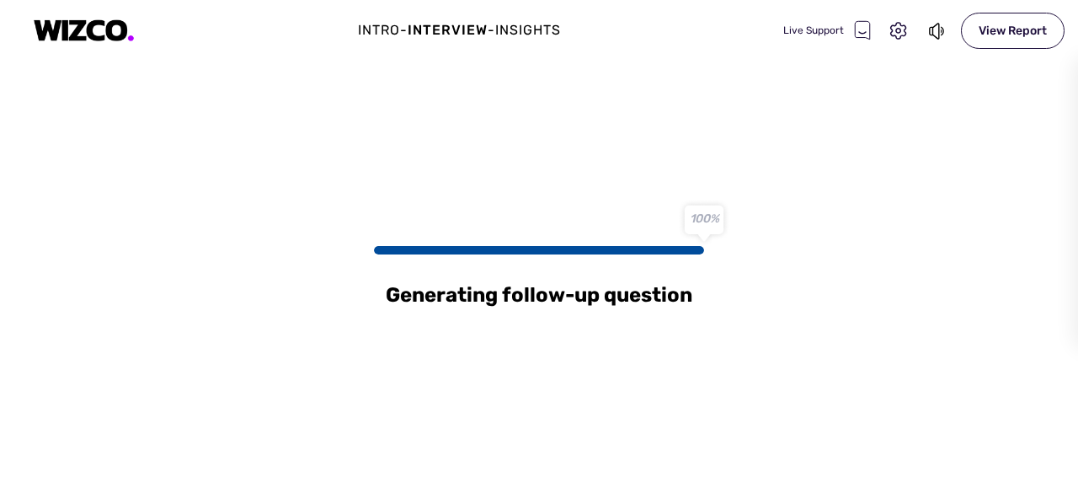
scroll to position [0, 0]
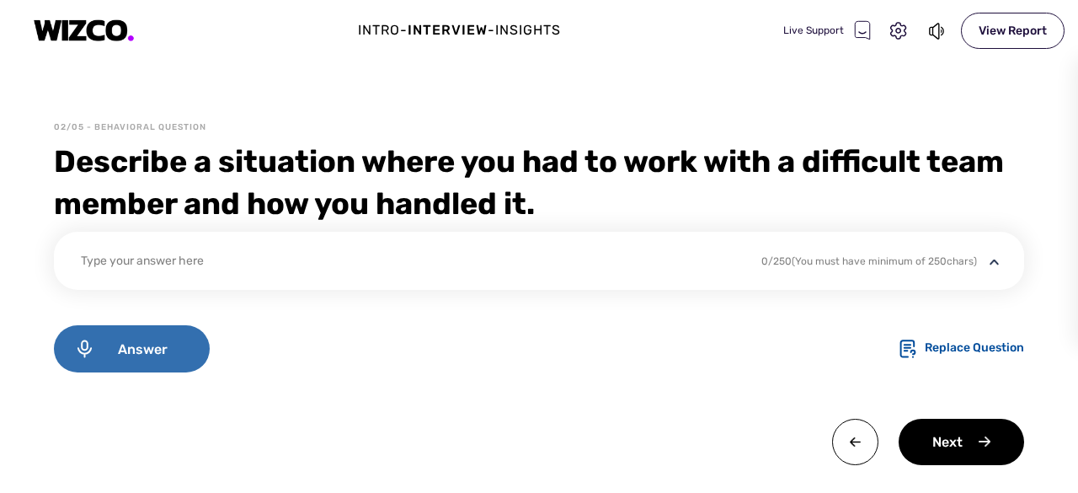
click at [130, 346] on span "Answer" at bounding box center [142, 349] width 94 height 16
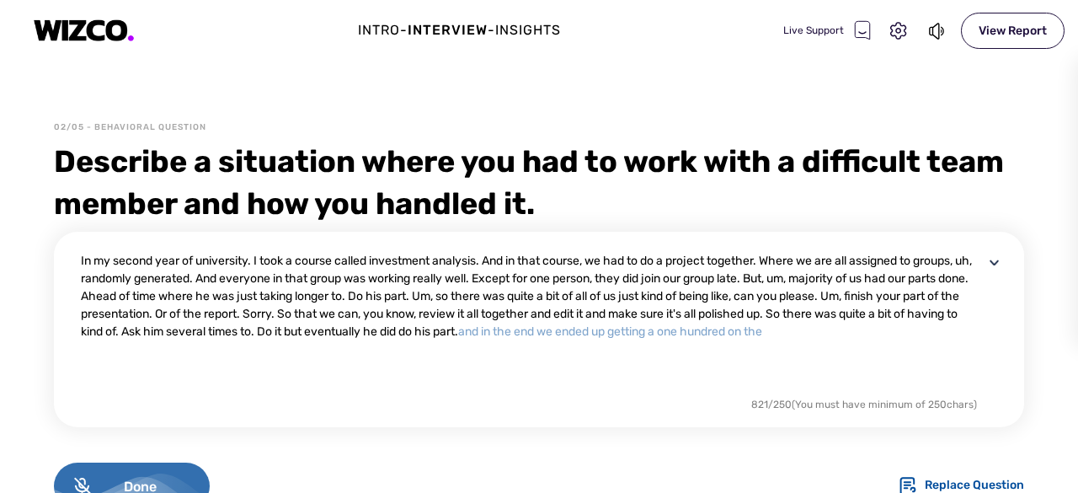
click at [168, 479] on span "Done" at bounding box center [140, 486] width 99 height 16
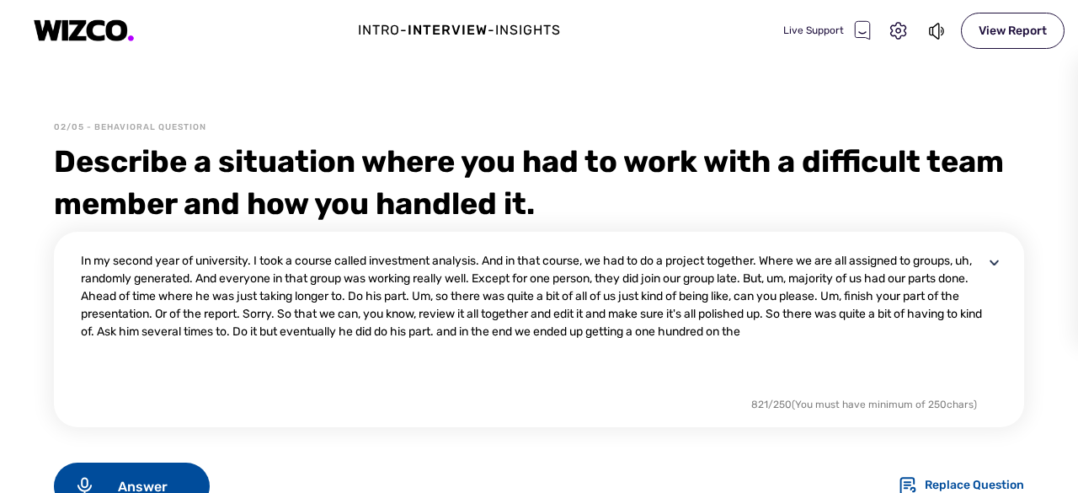
click at [293, 315] on textarea "In my second year of university. I took a course called investment analysis. An…" at bounding box center [532, 322] width 903 height 141
type textarea "In my second year of university. I took a course called investment analysis. An…"
click at [664, 457] on div "In my second year of university. I took a course called investment analysis. An…" at bounding box center [539, 417] width 970 height 371
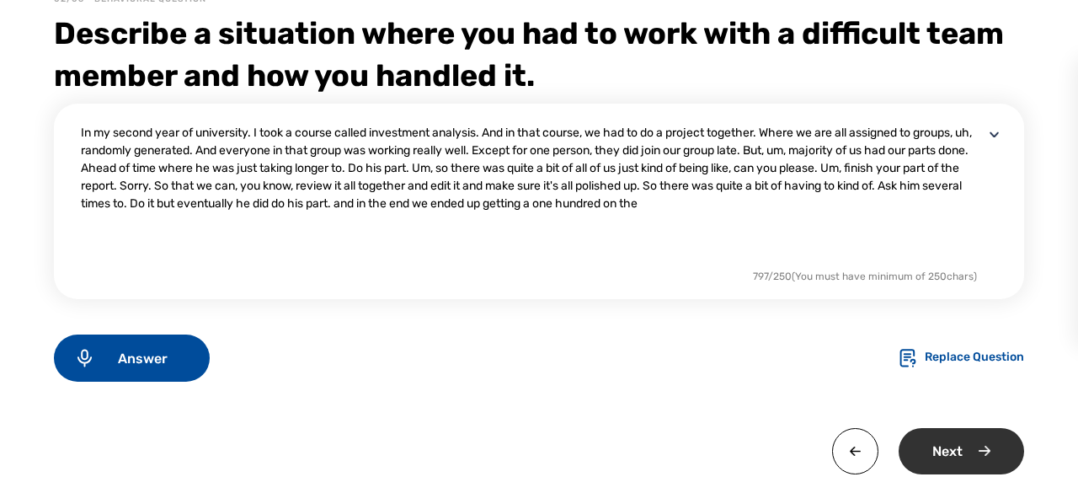
click at [984, 444] on div "Next" at bounding box center [961, 451] width 125 height 46
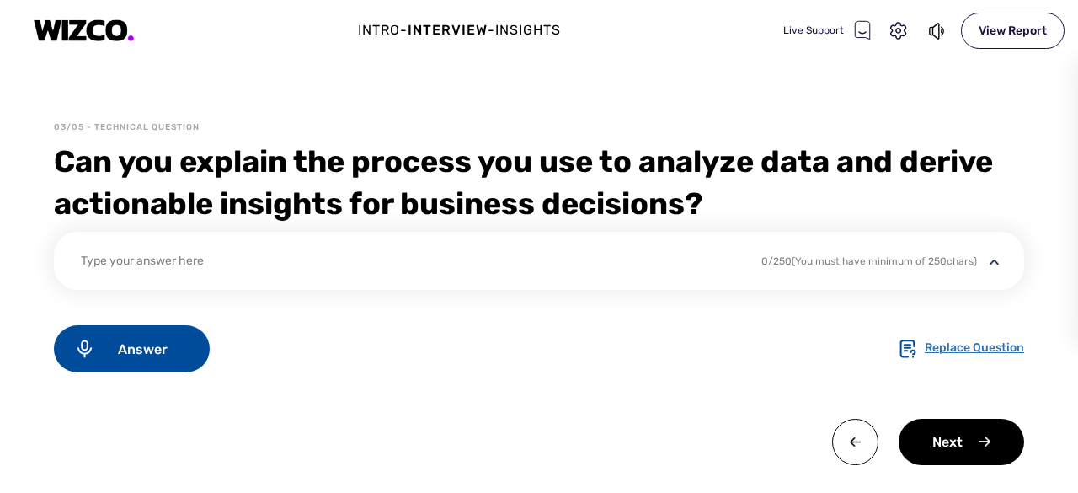
click at [957, 342] on div "Replace Question" at bounding box center [974, 349] width 99 height 20
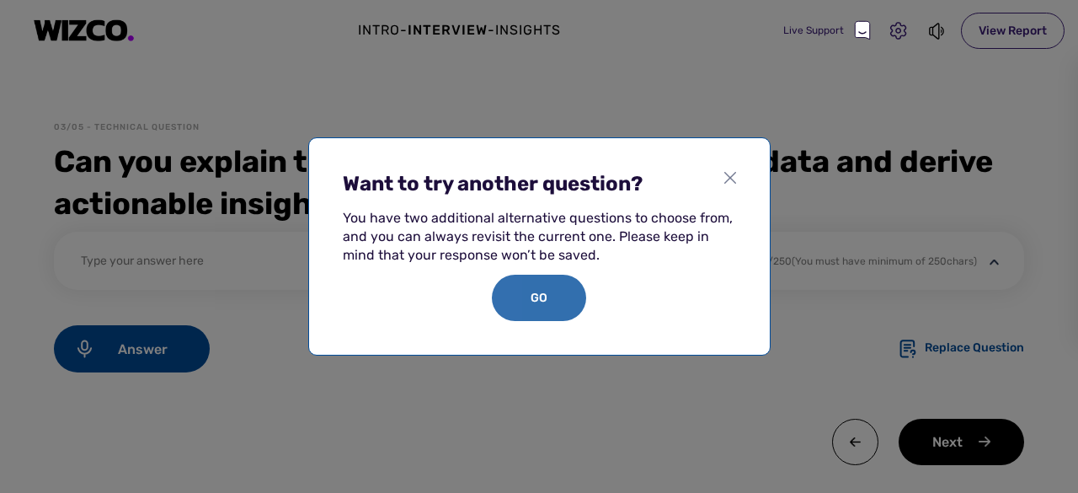
click at [529, 304] on div "GO" at bounding box center [539, 298] width 94 height 46
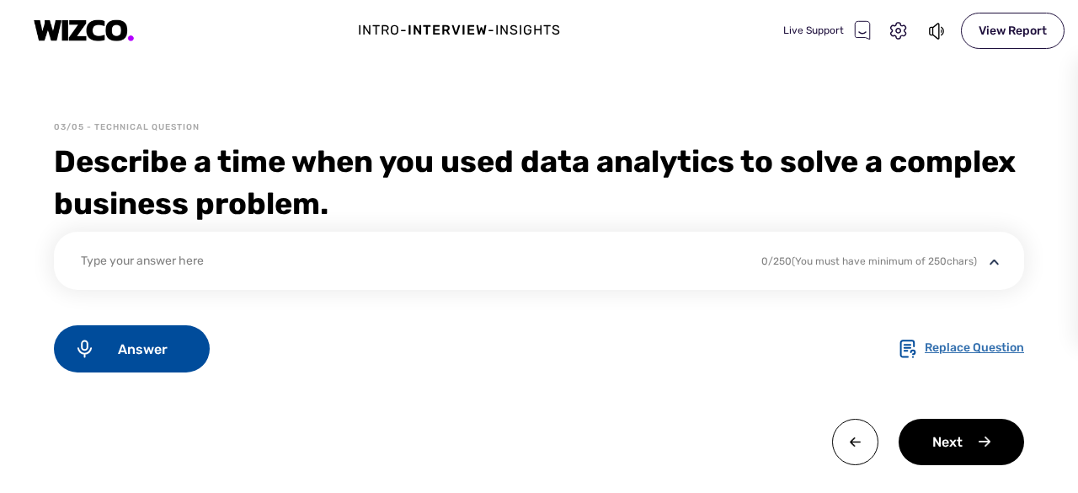
click at [967, 352] on div "Replace Question" at bounding box center [974, 349] width 99 height 20
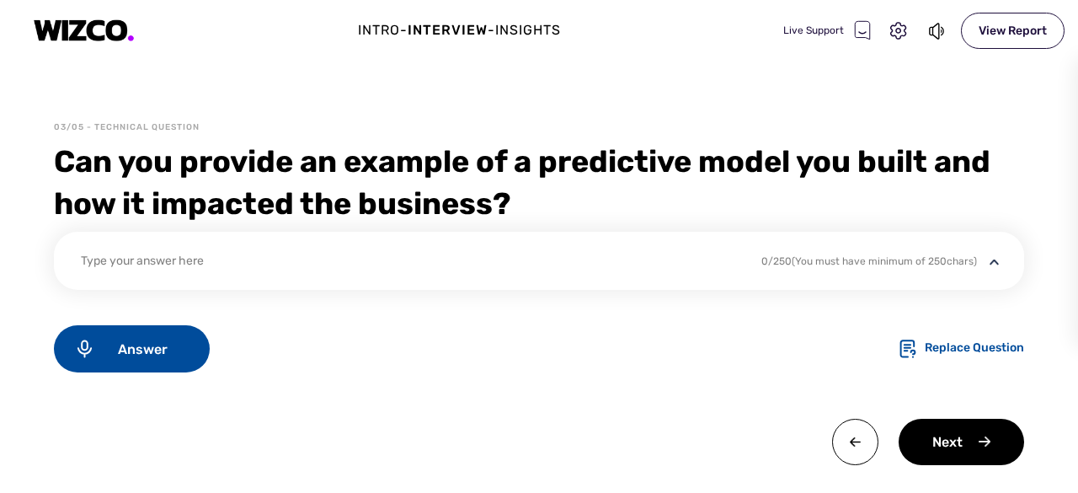
click at [967, 352] on div "Replace Question" at bounding box center [974, 349] width 99 height 20
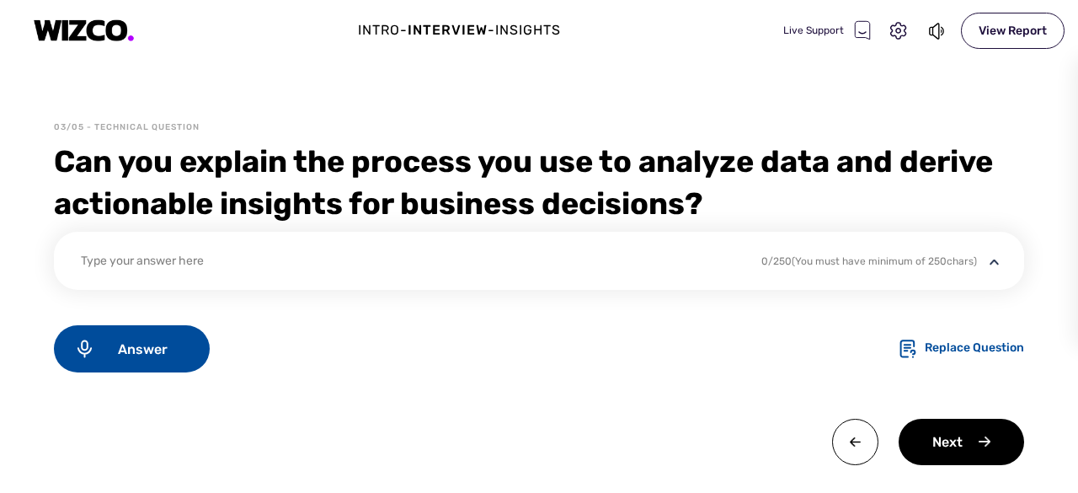
click at [967, 352] on div "Replace Question" at bounding box center [974, 349] width 99 height 20
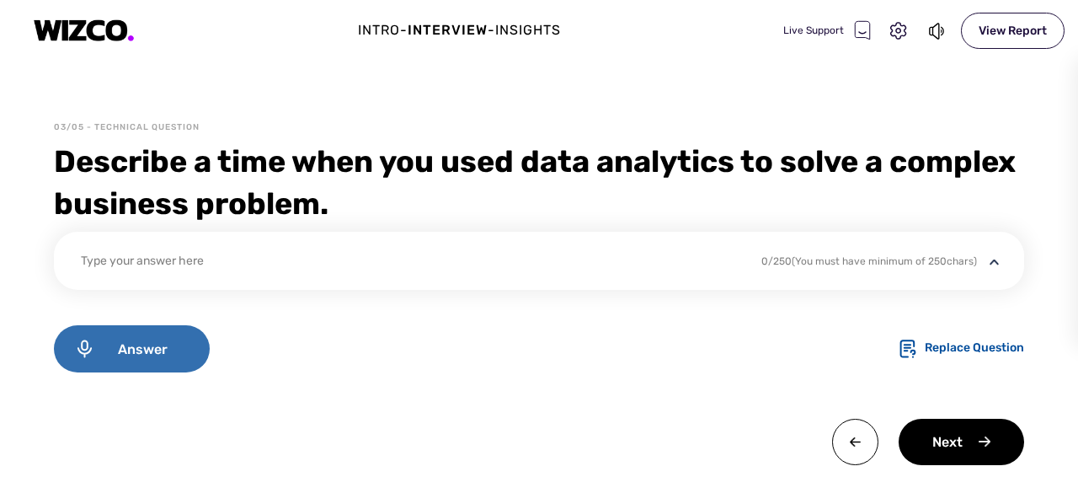
click at [130, 344] on span "Answer" at bounding box center [142, 349] width 94 height 16
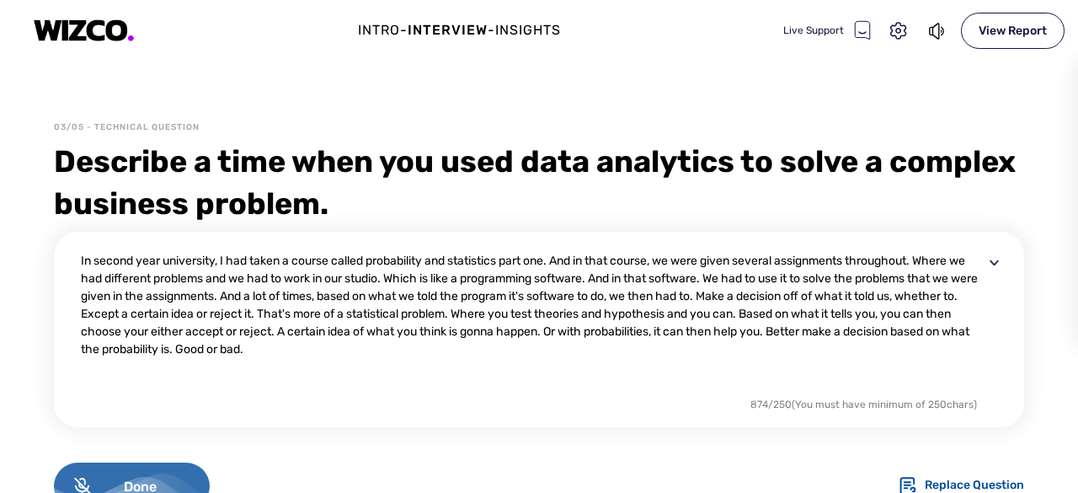
click at [187, 465] on div "Done" at bounding box center [132, 485] width 156 height 47
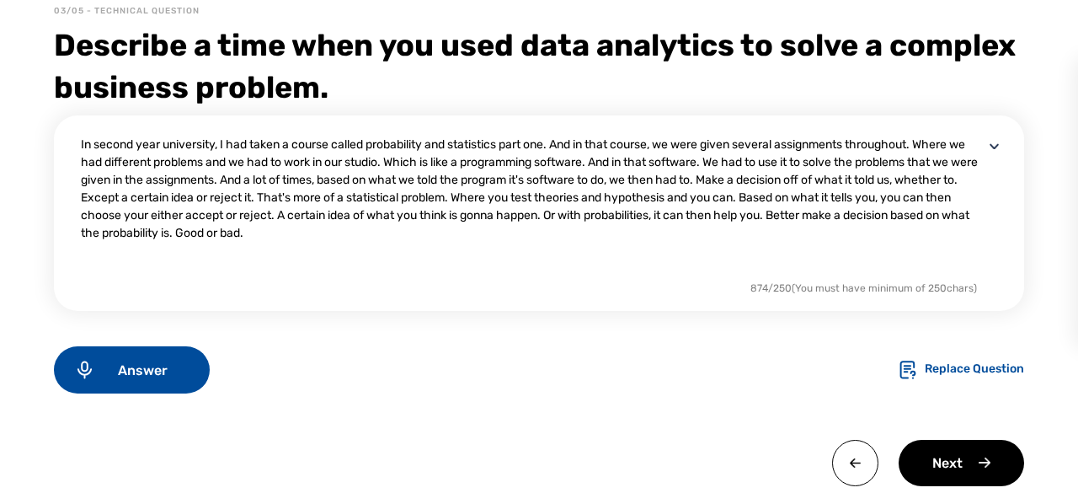
scroll to position [107, 0]
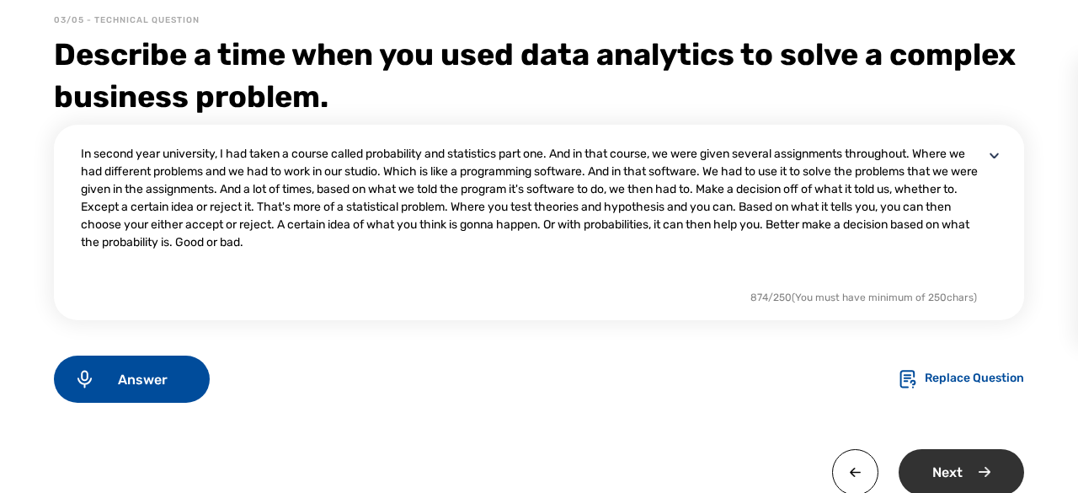
click at [963, 467] on div "Next" at bounding box center [961, 472] width 125 height 46
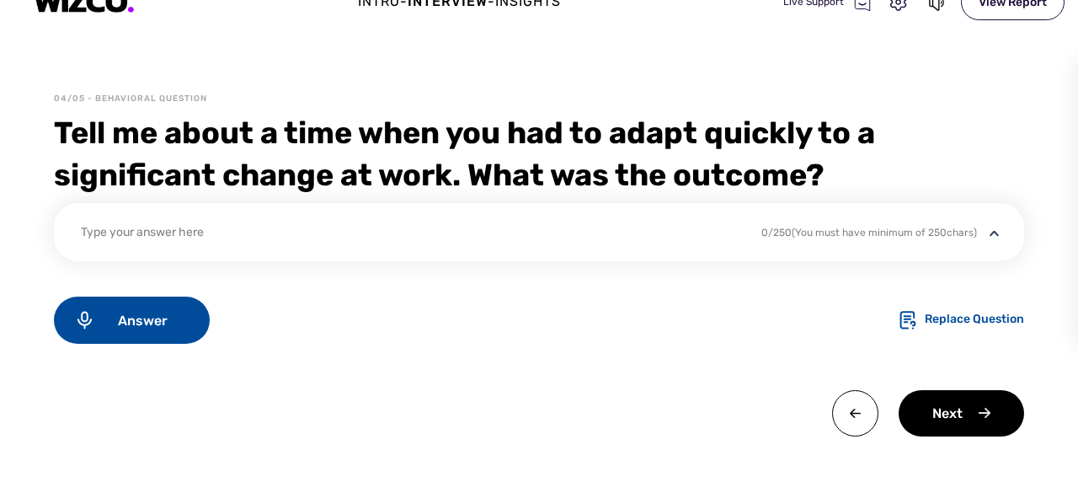
scroll to position [32, 0]
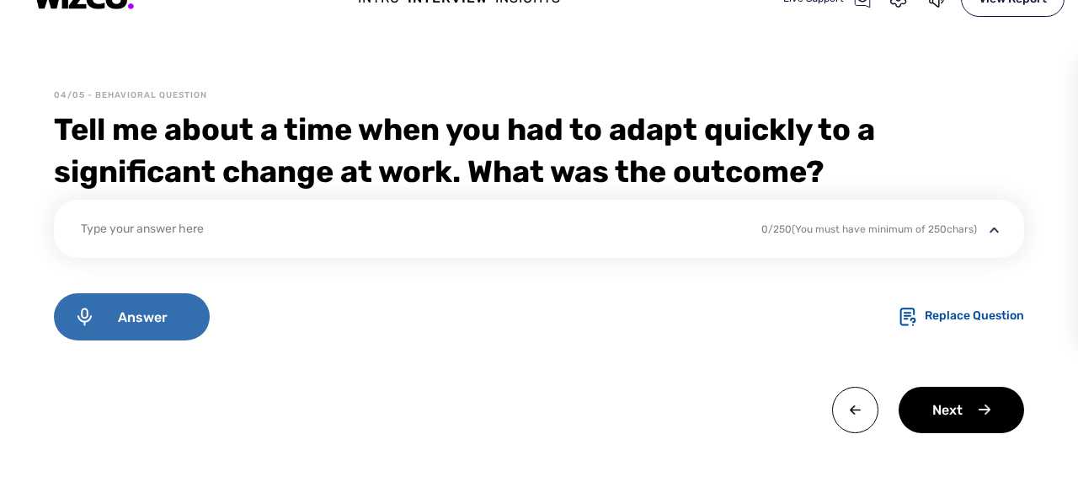
click at [124, 312] on span "Answer" at bounding box center [142, 317] width 94 height 16
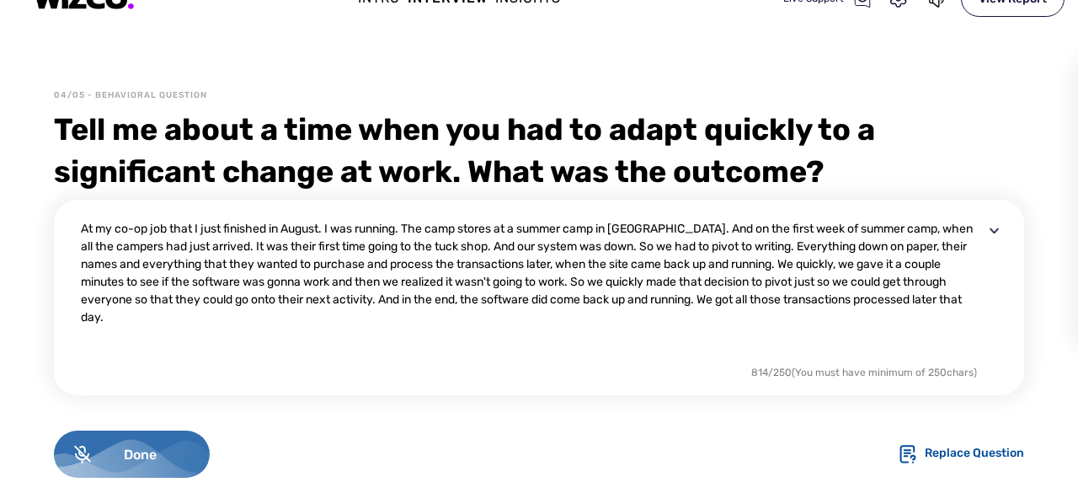
click at [189, 439] on div "Done" at bounding box center [132, 453] width 156 height 47
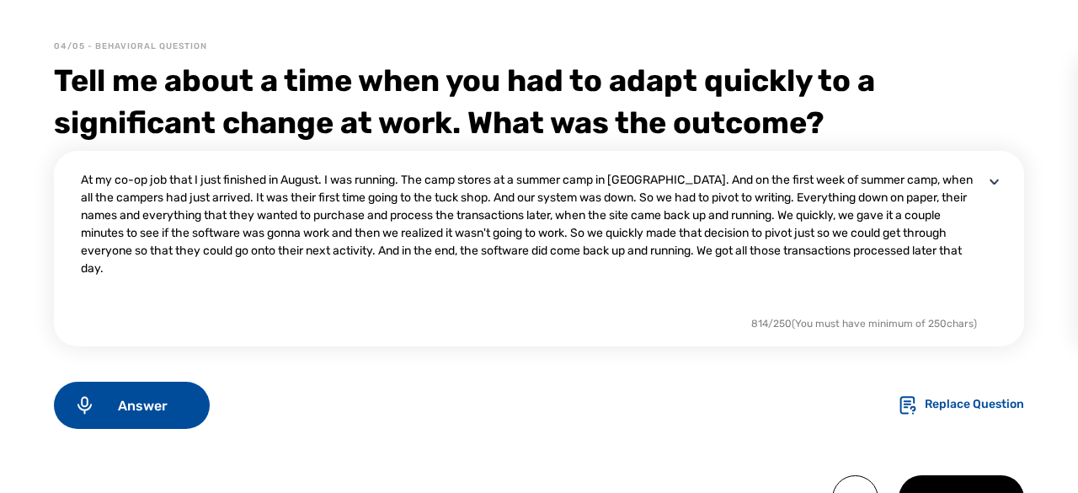
scroll to position [170, 0]
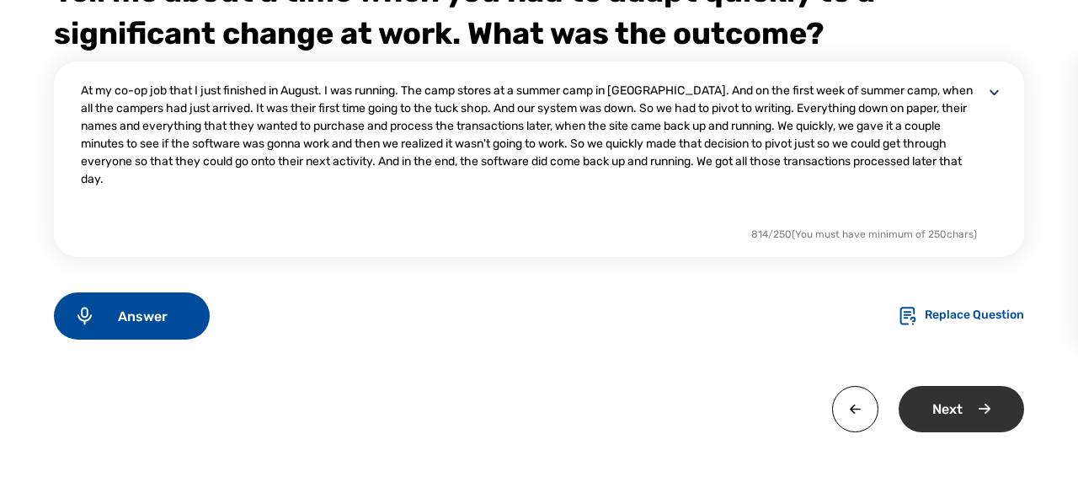
click at [974, 407] on div "Next" at bounding box center [961, 409] width 125 height 46
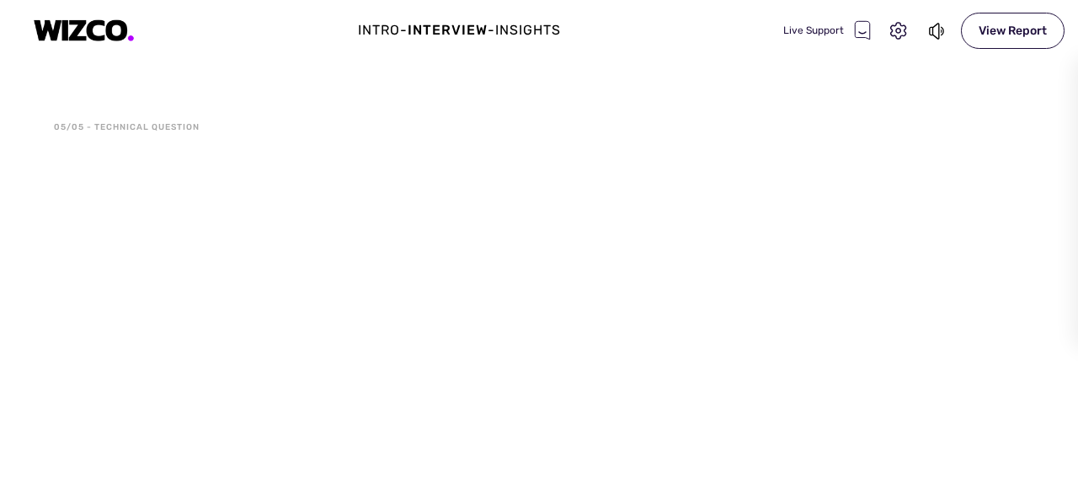
scroll to position [0, 0]
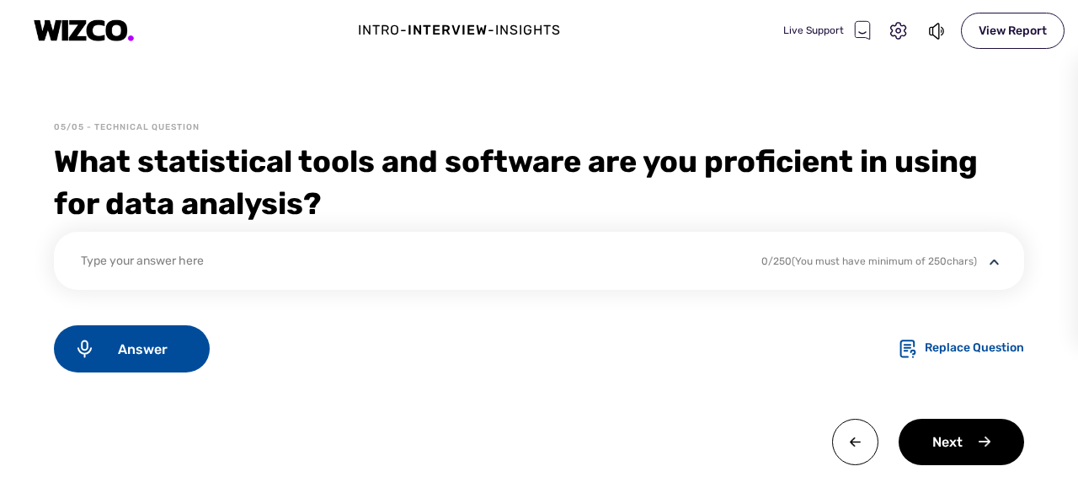
click at [580, 275] on div "Type your answer here" at bounding box center [543, 271] width 924 height 38
click at [163, 257] on div "Type your answer here" at bounding box center [410, 263] width 659 height 23
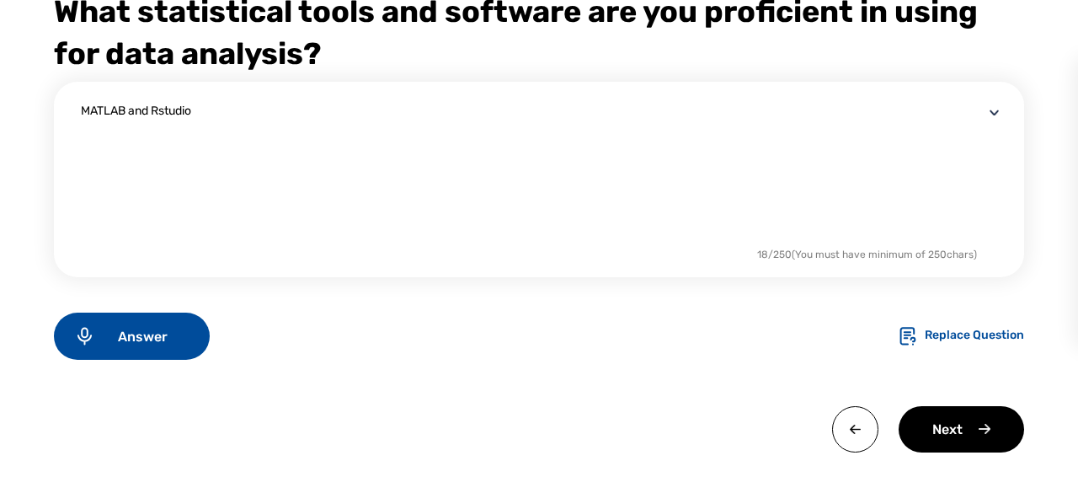
scroll to position [170, 0]
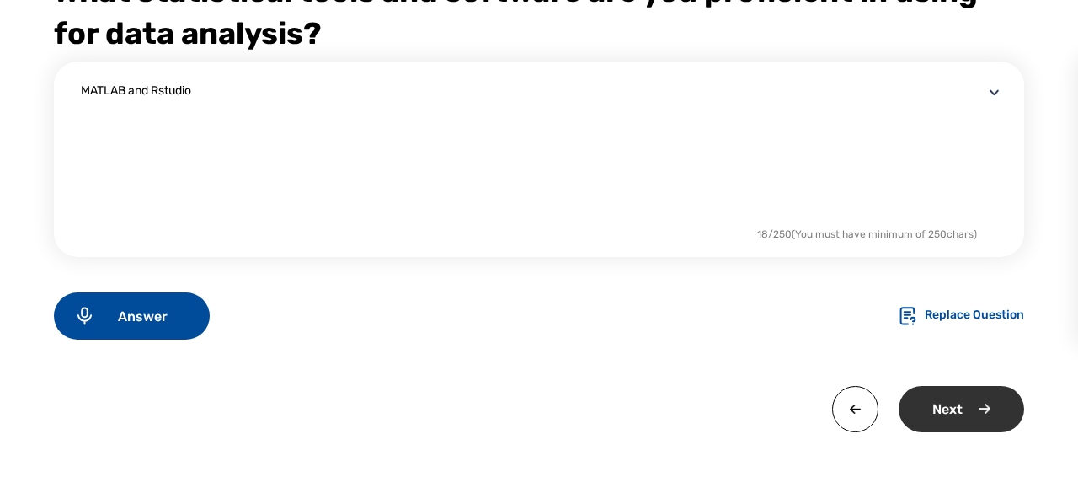
click at [992, 408] on div "Next" at bounding box center [961, 409] width 125 height 46
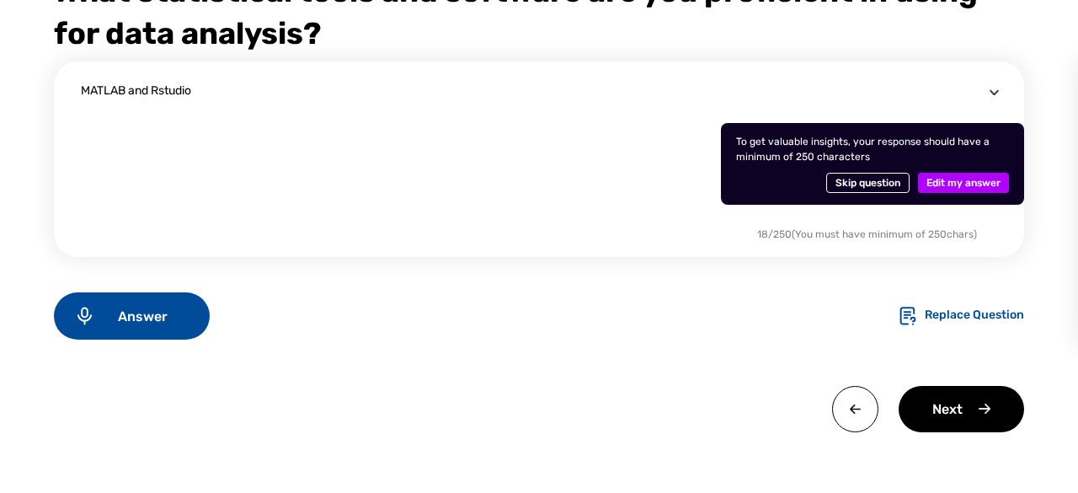
click at [980, 181] on span "Edit my answer" at bounding box center [963, 183] width 74 height 20
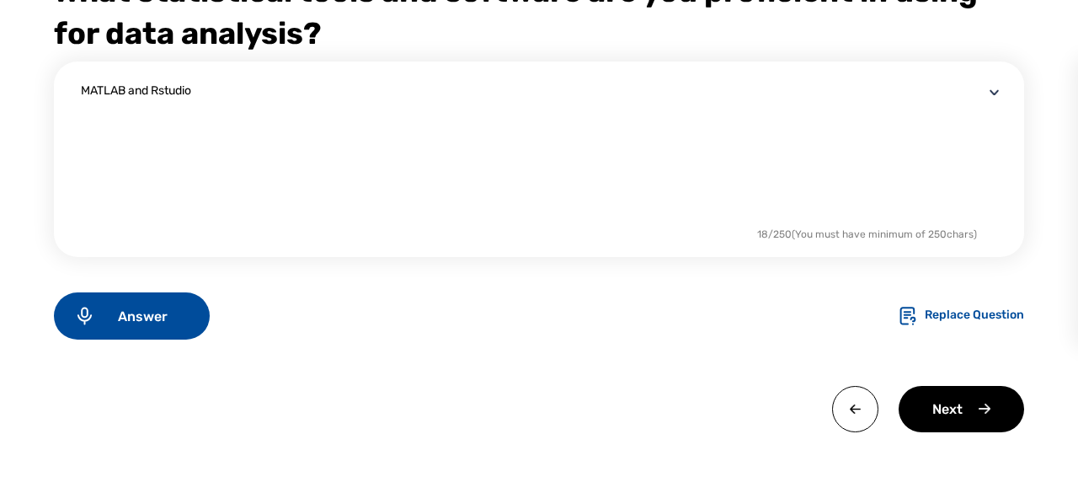
click at [80, 95] on div "MATLAB and Rstudio 18 / 250 (You must have minimum of 250 chars)" at bounding box center [539, 158] width 970 height 195
click at [80, 88] on div "MATLAB and Rstudio 18 / 250 (You must have minimum of 250 chars)" at bounding box center [539, 158] width 970 height 195
click at [93, 91] on textarea "MATLAB and Rstudio" at bounding box center [532, 152] width 903 height 141
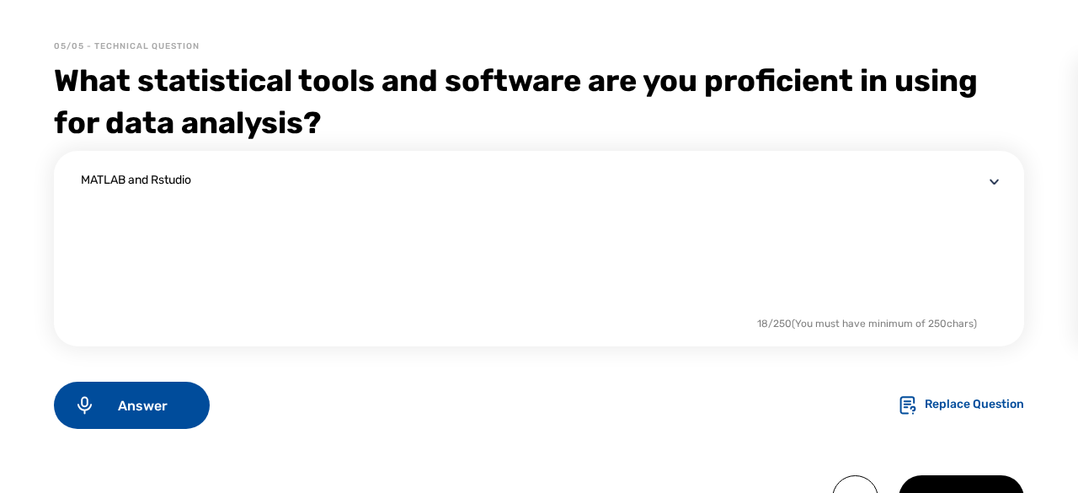
scroll to position [58, 0]
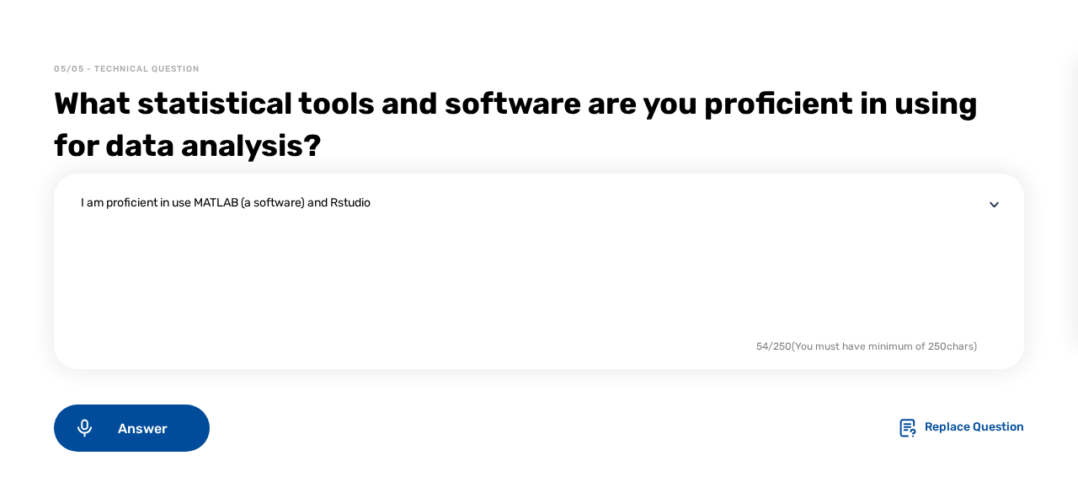
click at [603, 200] on textarea "I am proficient in use MATLAB (a software) and Rstudio" at bounding box center [532, 264] width 903 height 141
click at [662, 196] on textarea "I am proficient in use MATLAB (a software) and Rstudio (a statistical tool). I …" at bounding box center [532, 264] width 903 height 141
drag, startPoint x: 662, startPoint y: 196, endPoint x: 647, endPoint y: 204, distance: 16.9
click at [647, 204] on textarea "I am proficient in use MATLAB (a software) and Rstudio (a statistical tool). I …" at bounding box center [532, 264] width 903 height 141
click at [700, 201] on textarea "I am proficient in use MATLAB (a software) and Rstudio (a statistical tool). I …" at bounding box center [532, 264] width 903 height 141
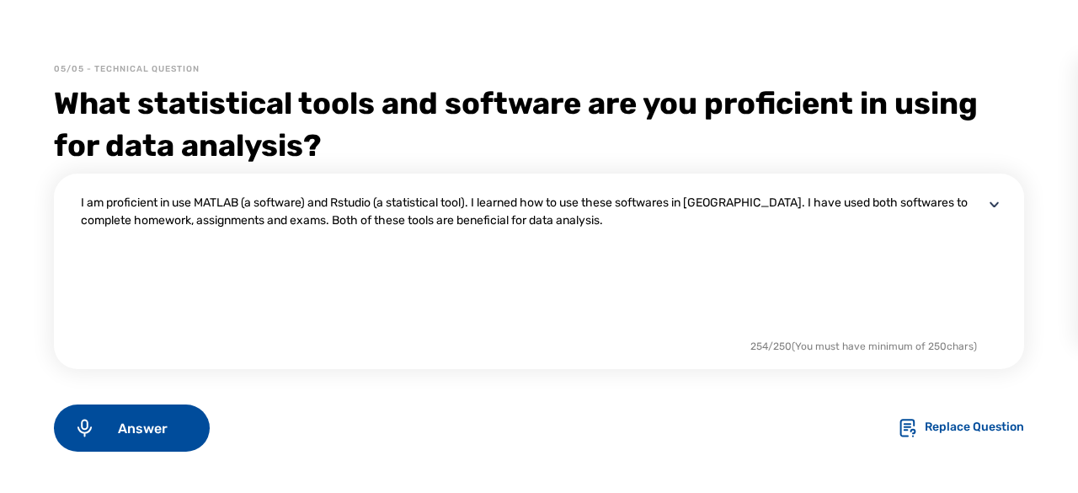
scroll to position [170, 0]
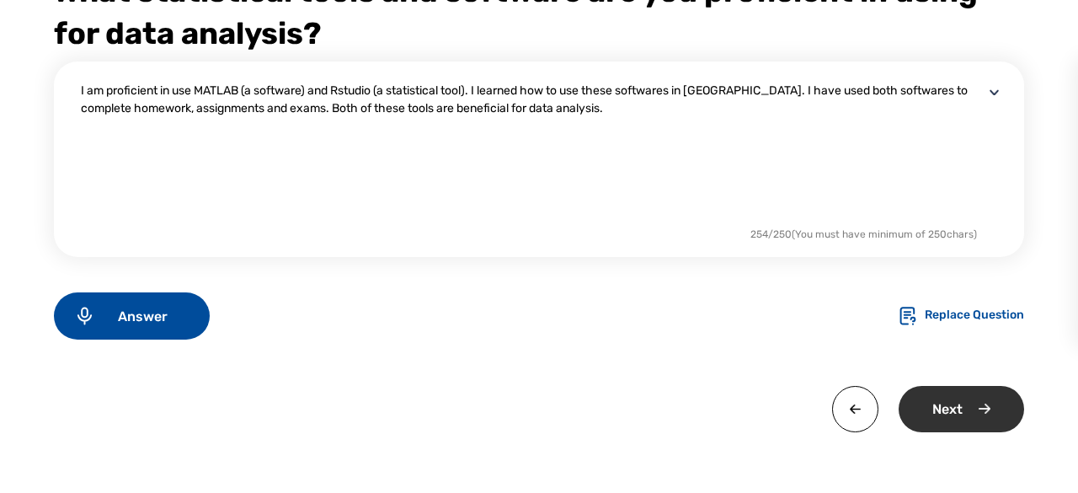
type textarea "I am proficient in use MATLAB (a software) and Rstudio (a statistical tool). I …"
click at [966, 422] on div "Next" at bounding box center [961, 409] width 125 height 46
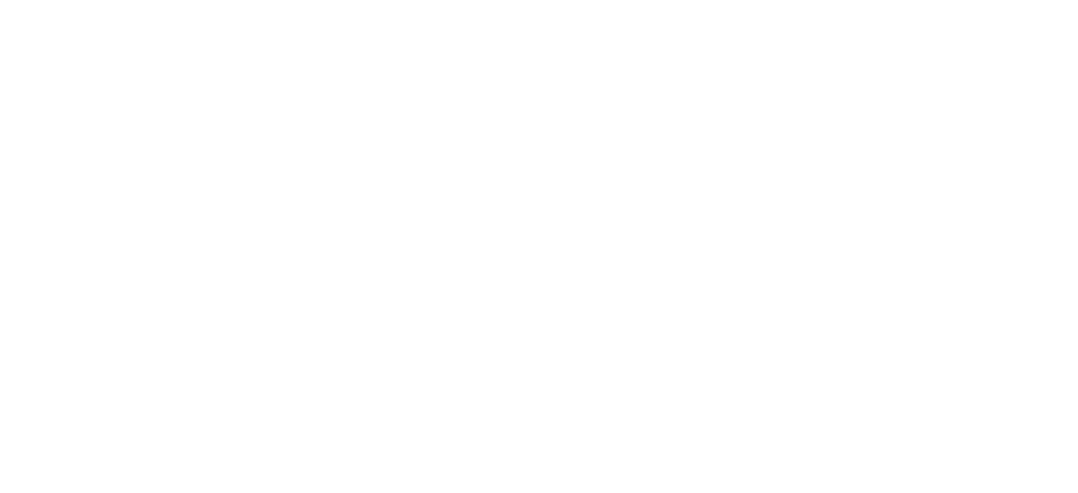
click at [778, 0] on html "init init" at bounding box center [539, 0] width 1078 height 0
